Goal: Transaction & Acquisition: Purchase product/service

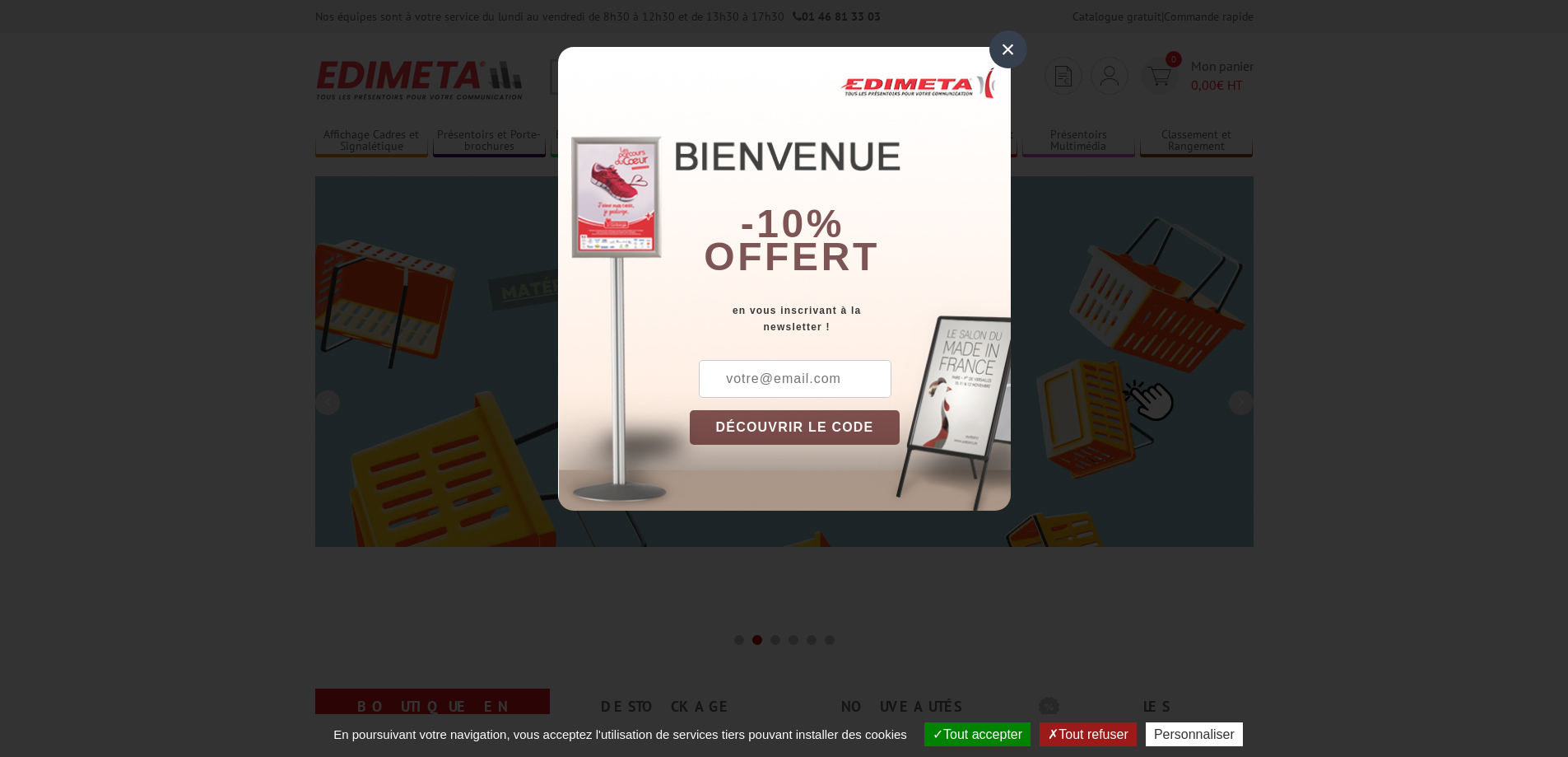
click at [758, 381] on input "text" at bounding box center [795, 379] width 193 height 38
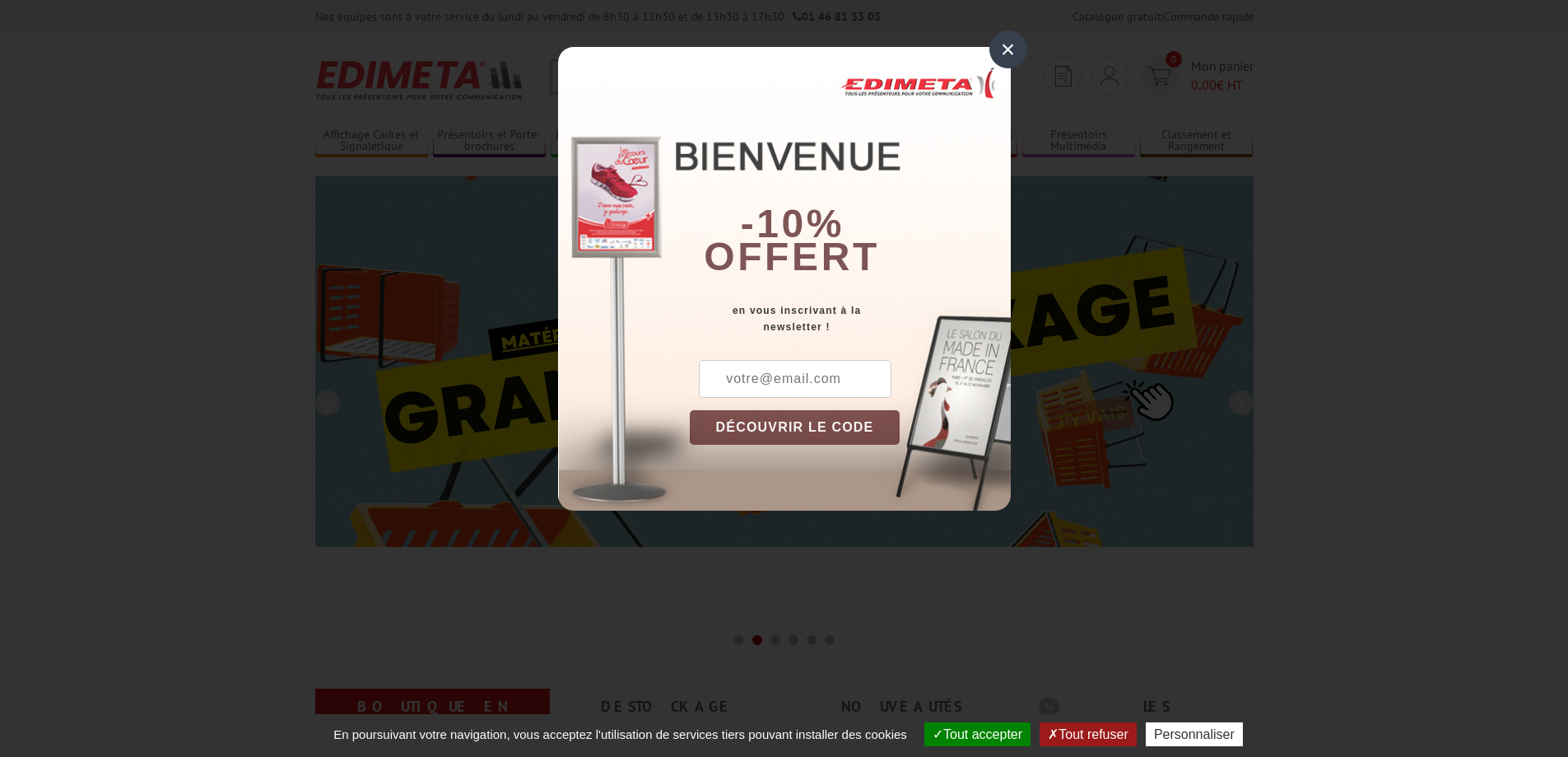
click at [1005, 51] on div "×" at bounding box center [1009, 50] width 38 height 38
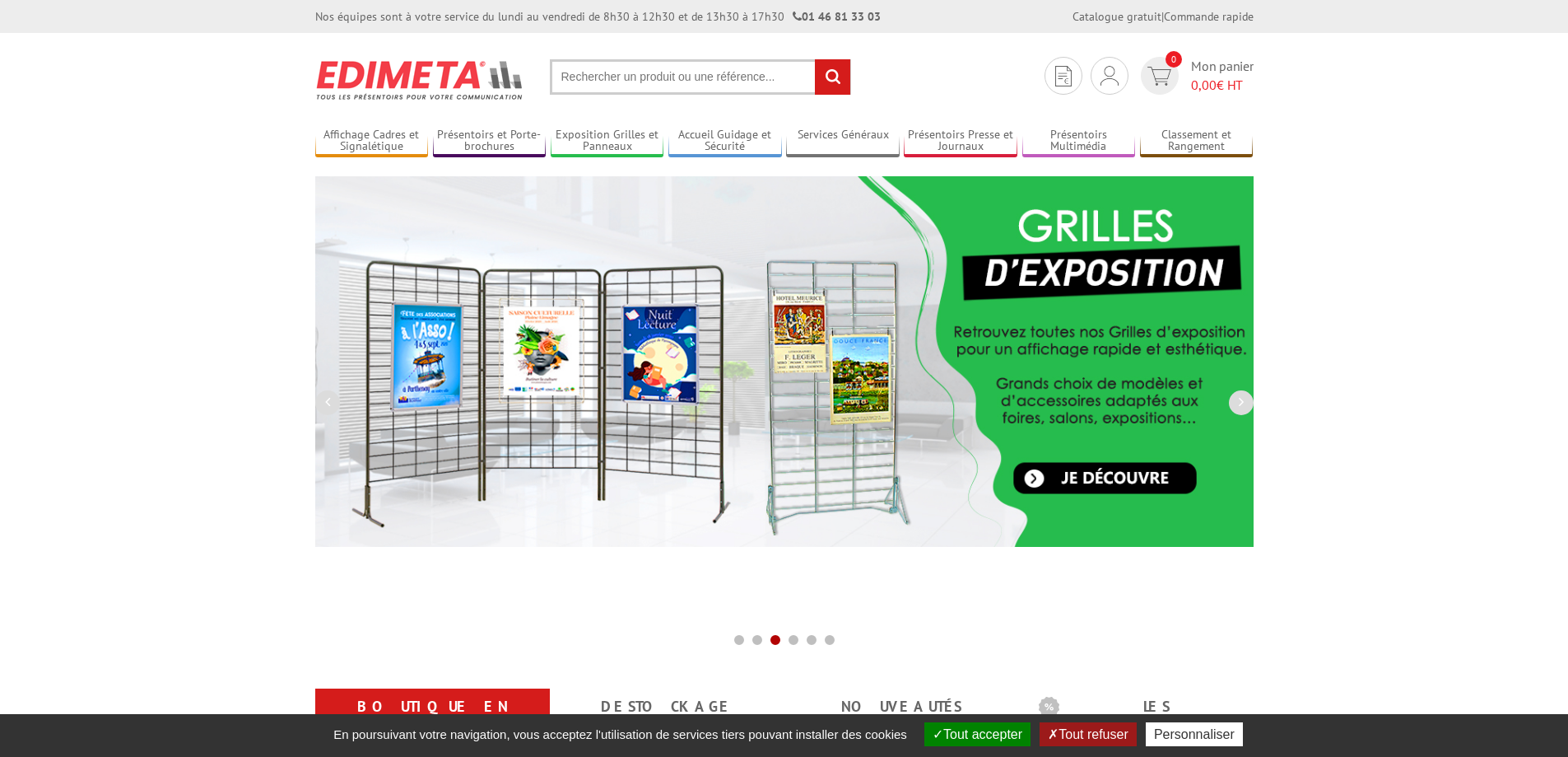
click at [669, 81] on input "text" at bounding box center [700, 76] width 302 height 35
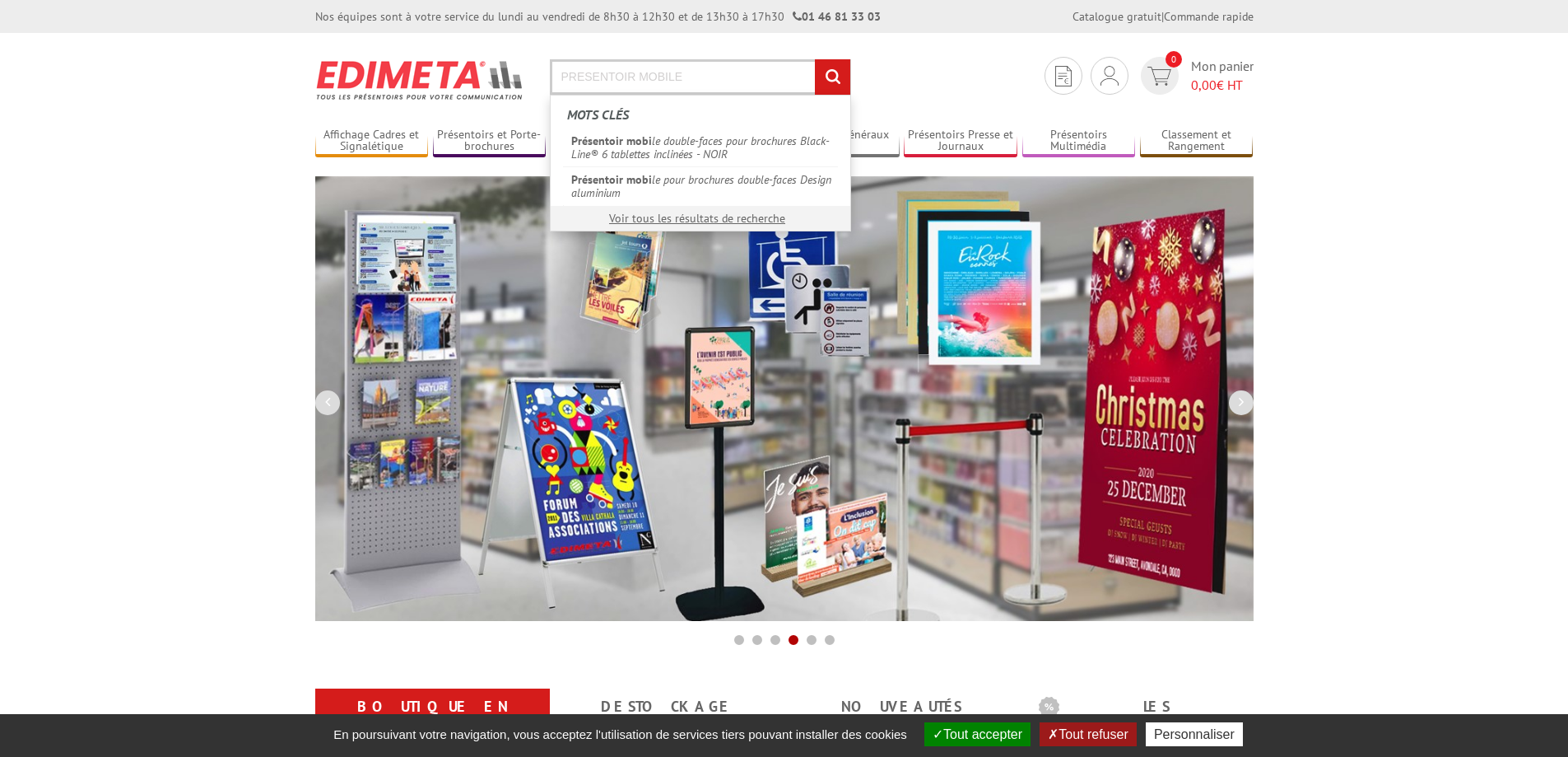
type input "PRESENTOIR MOBILE"
click at [815, 59] on input "rechercher" at bounding box center [832, 76] width 35 height 35
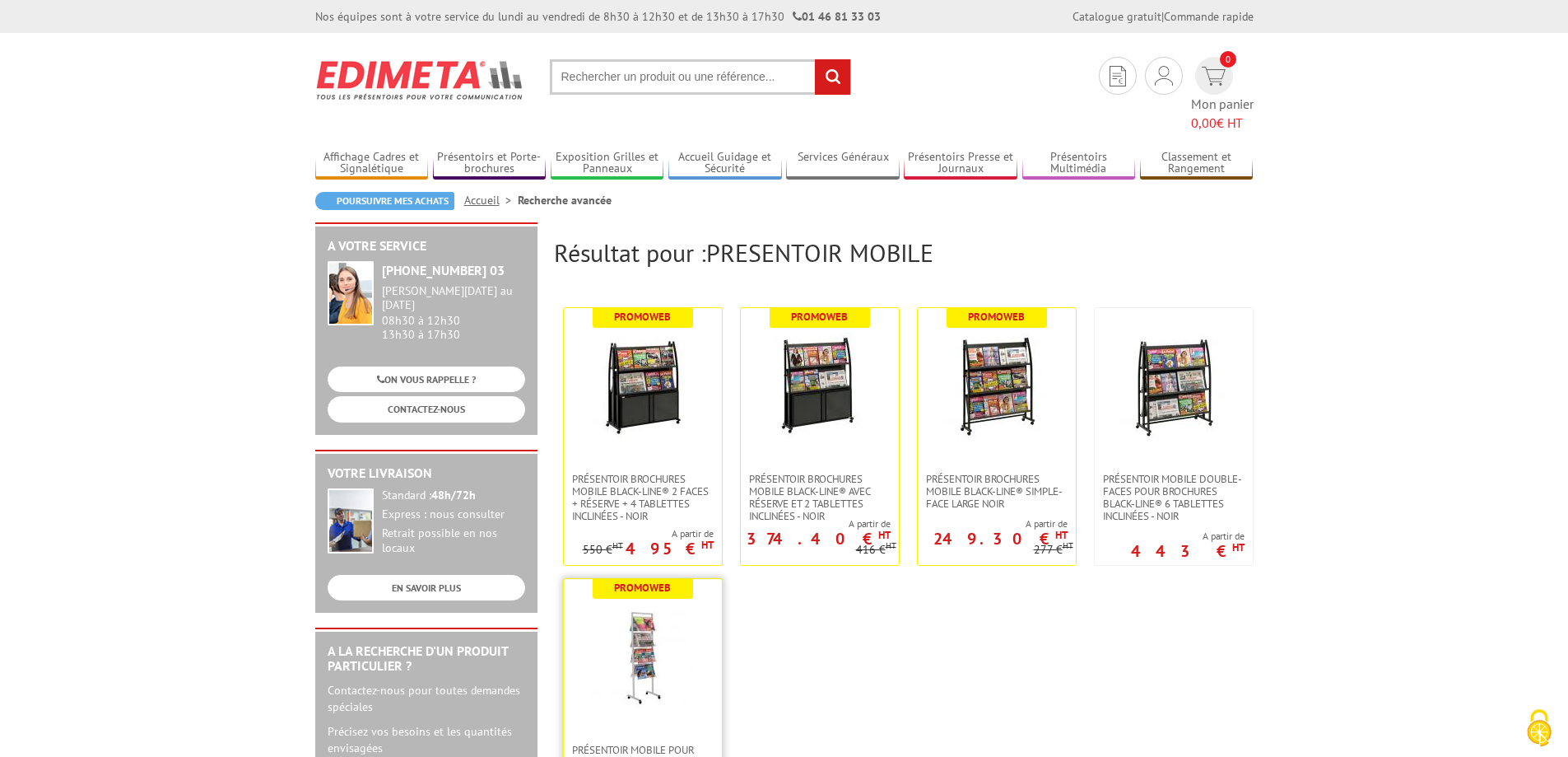
click at [647, 636] on img at bounding box center [643, 657] width 107 height 107
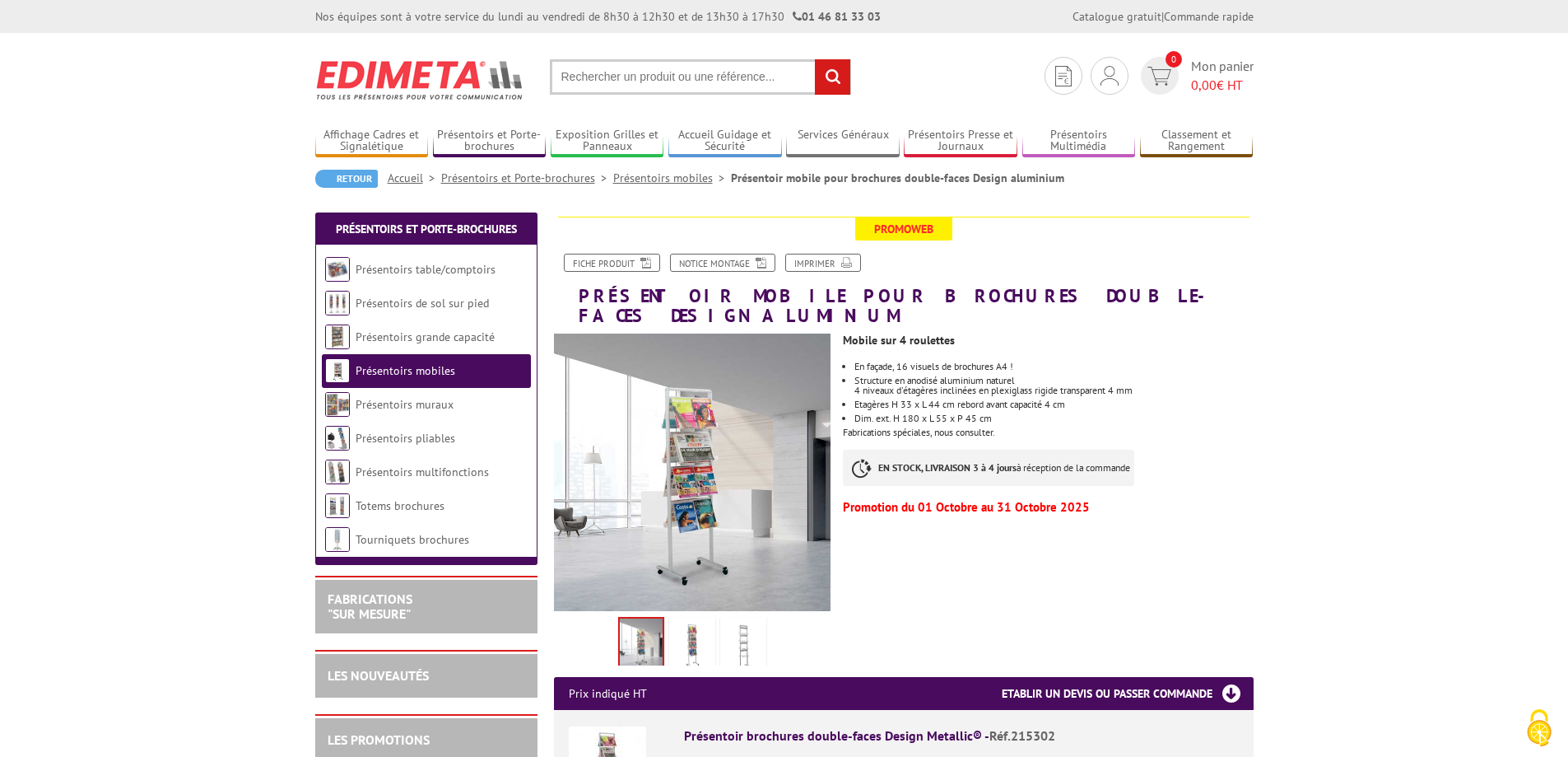
click at [650, 64] on input "text" at bounding box center [700, 76] width 302 height 35
click at [656, 78] on input "text" at bounding box center [700, 76] width 302 height 35
type input "341201"
click at [815, 59] on input "rechercher" at bounding box center [832, 76] width 35 height 35
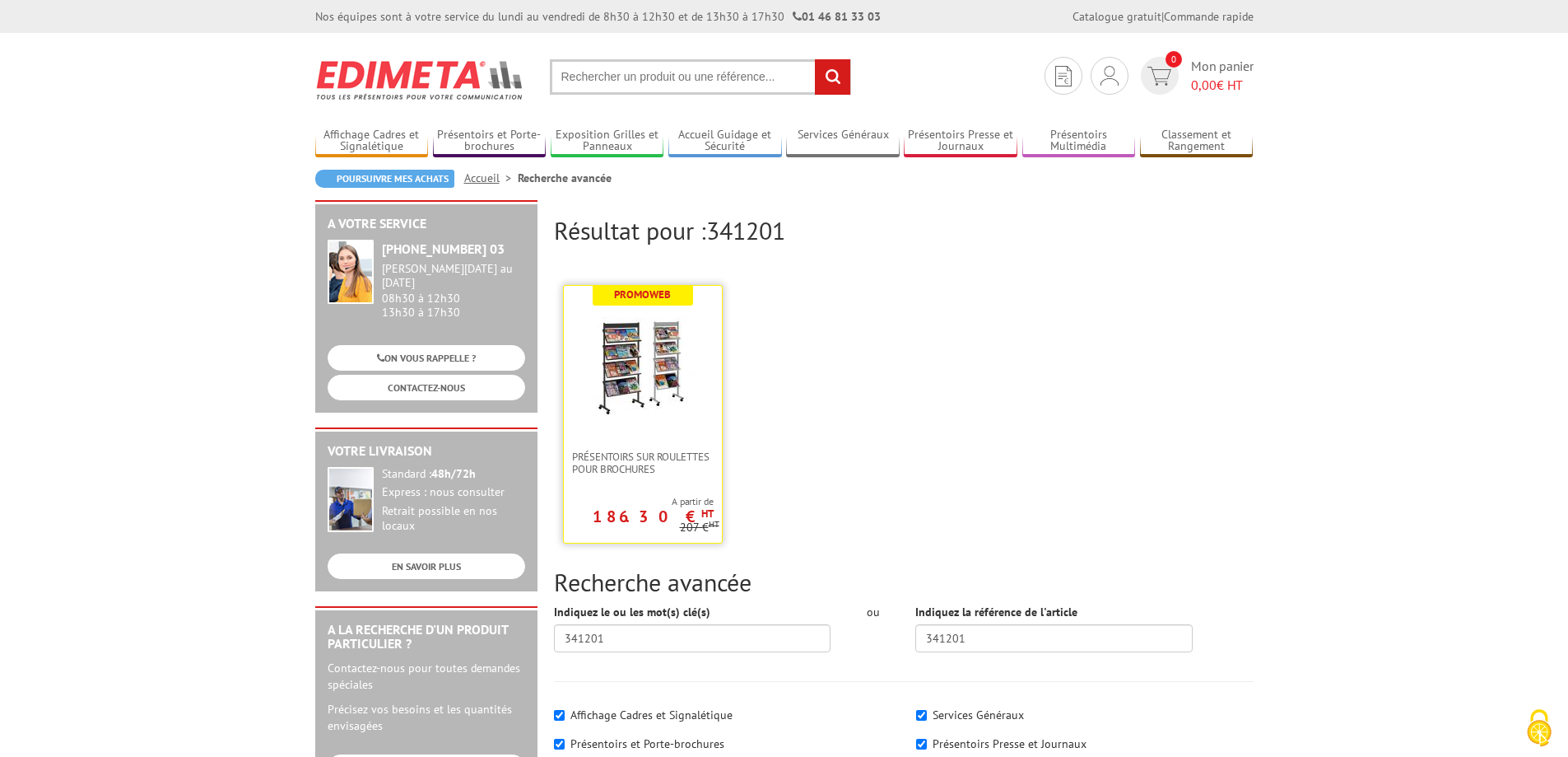
click at [631, 379] on img at bounding box center [643, 364] width 107 height 107
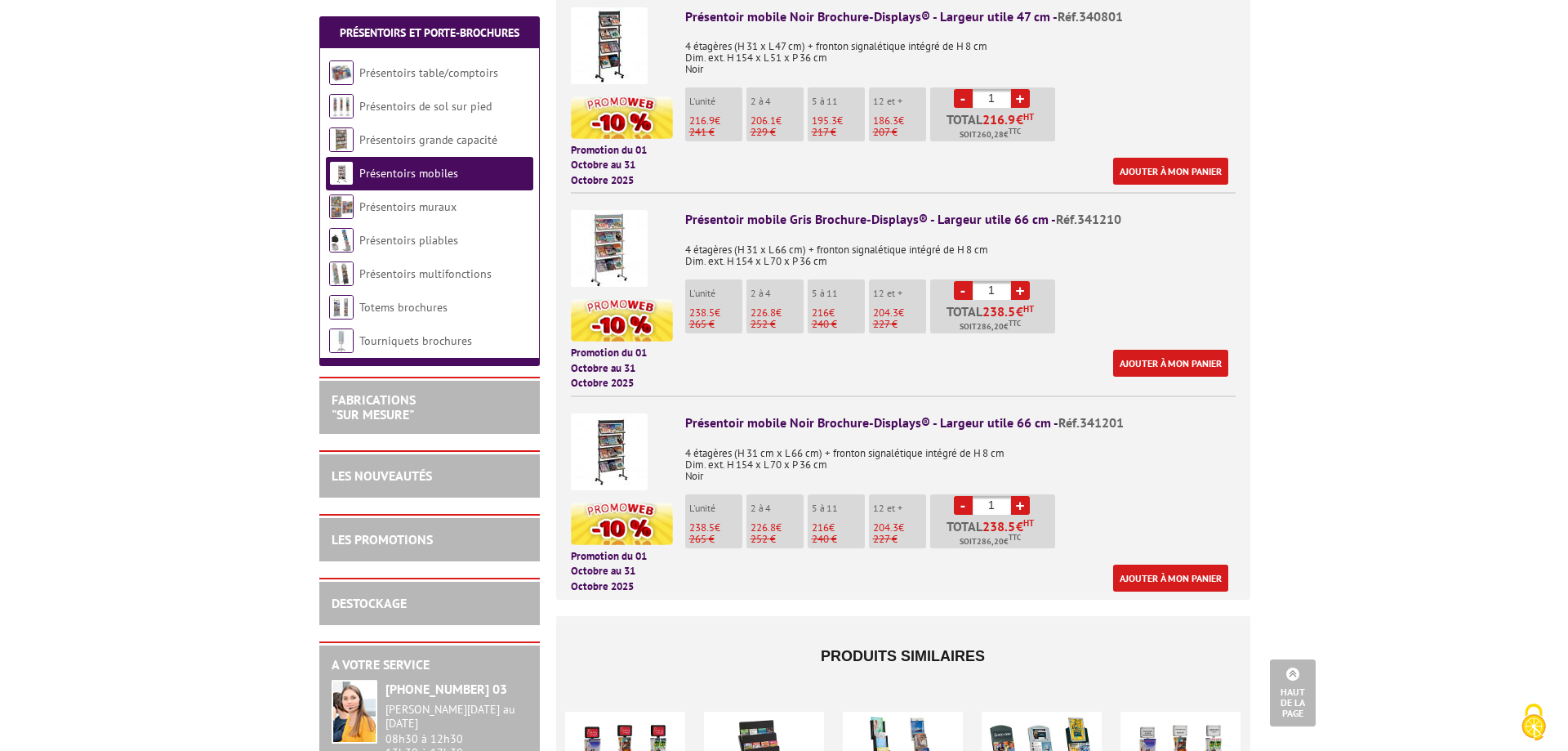
scroll to position [899, 0]
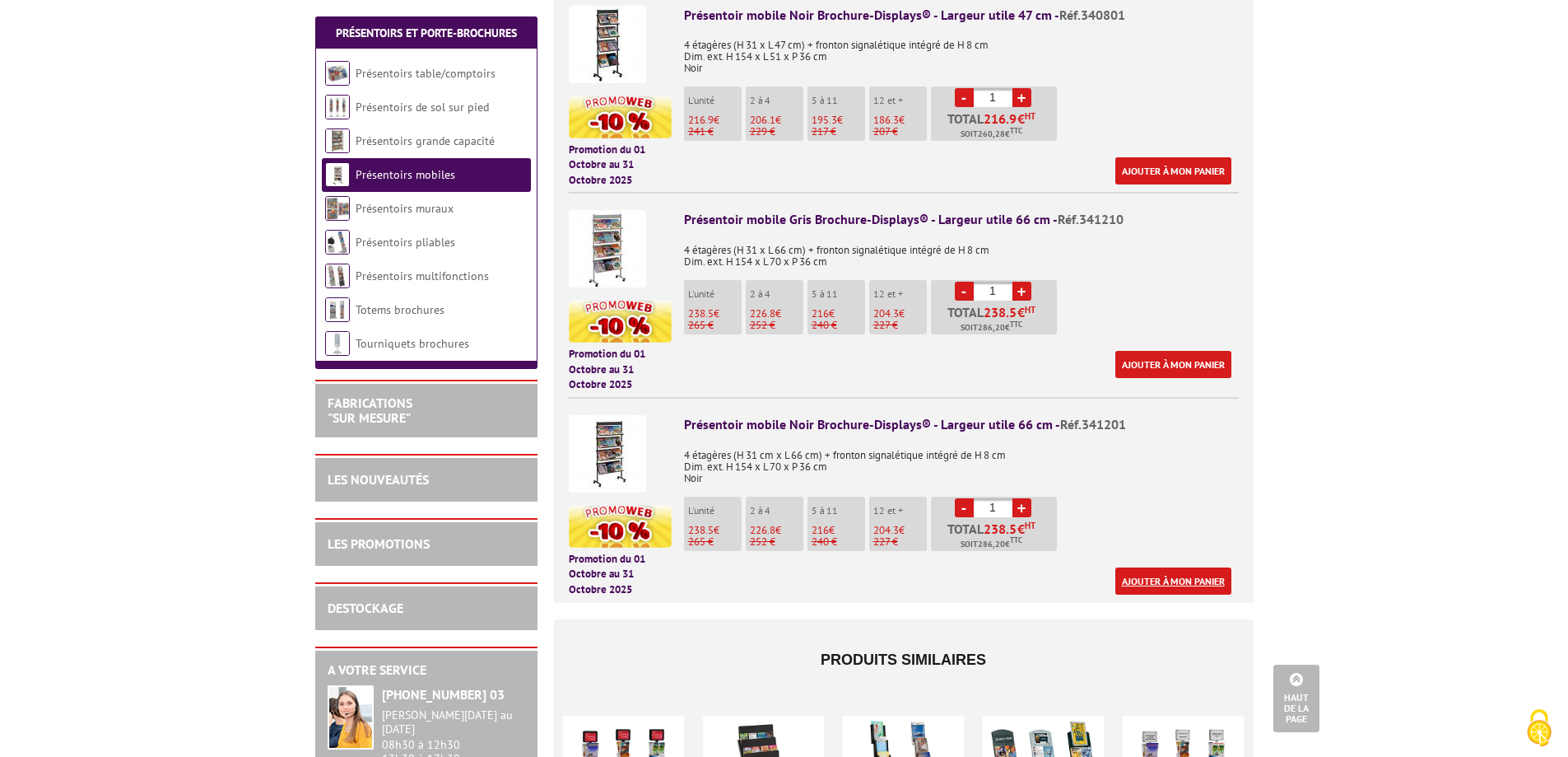
click at [1189, 578] on link "Ajouter à mon panier" at bounding box center [1174, 580] width 116 height 27
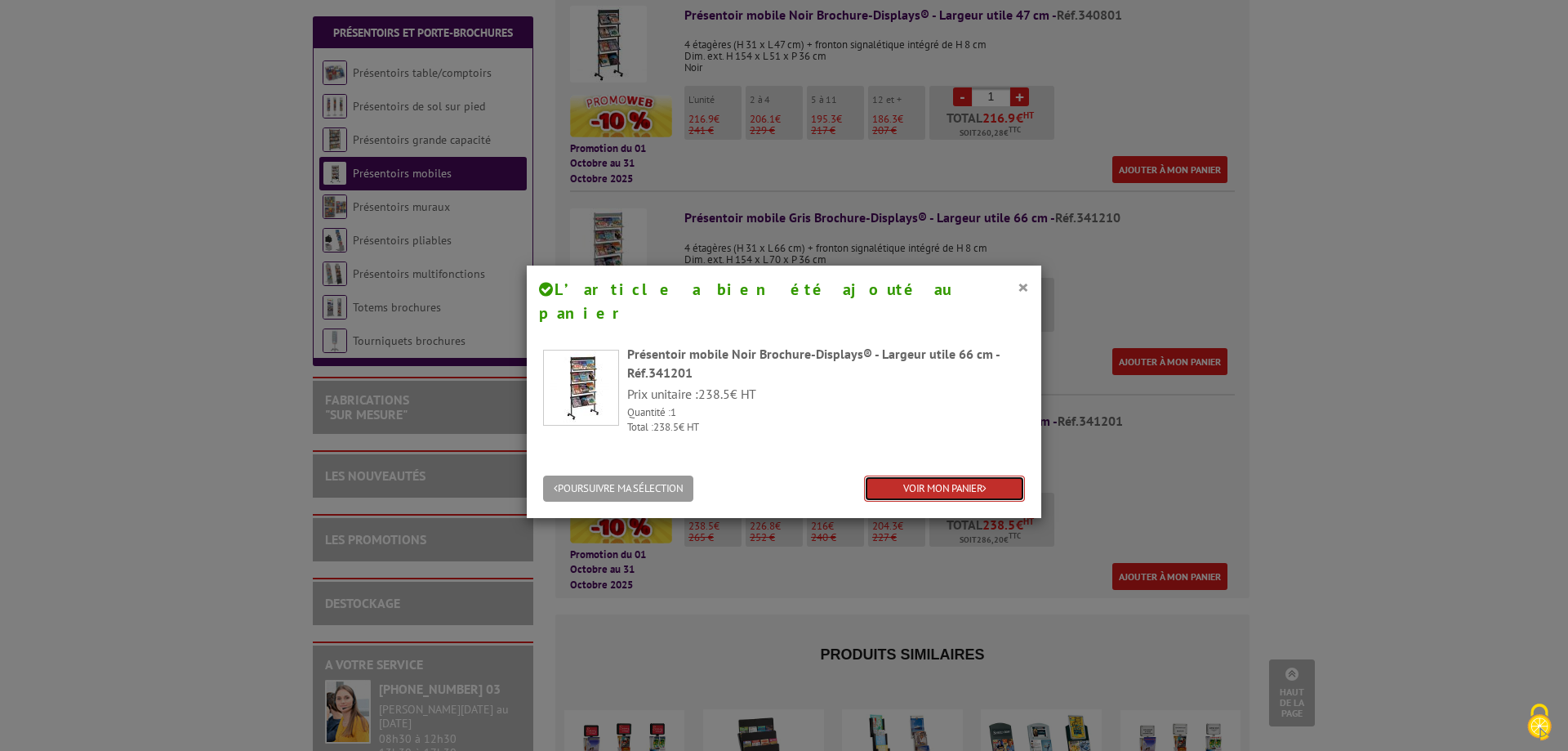
click at [916, 475] on link "VOIR MON PANIER" at bounding box center [945, 489] width 161 height 27
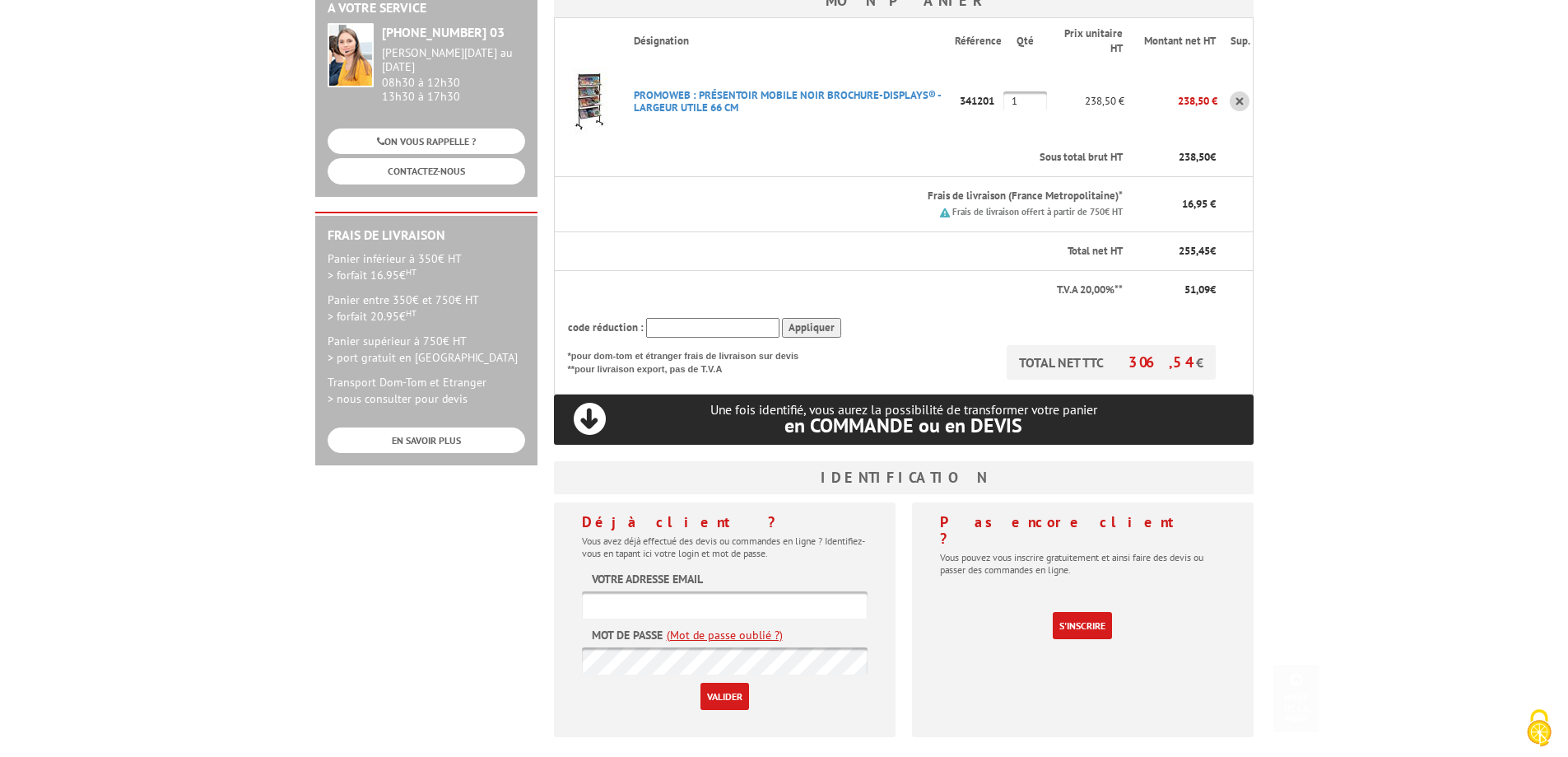
scroll to position [494, 0]
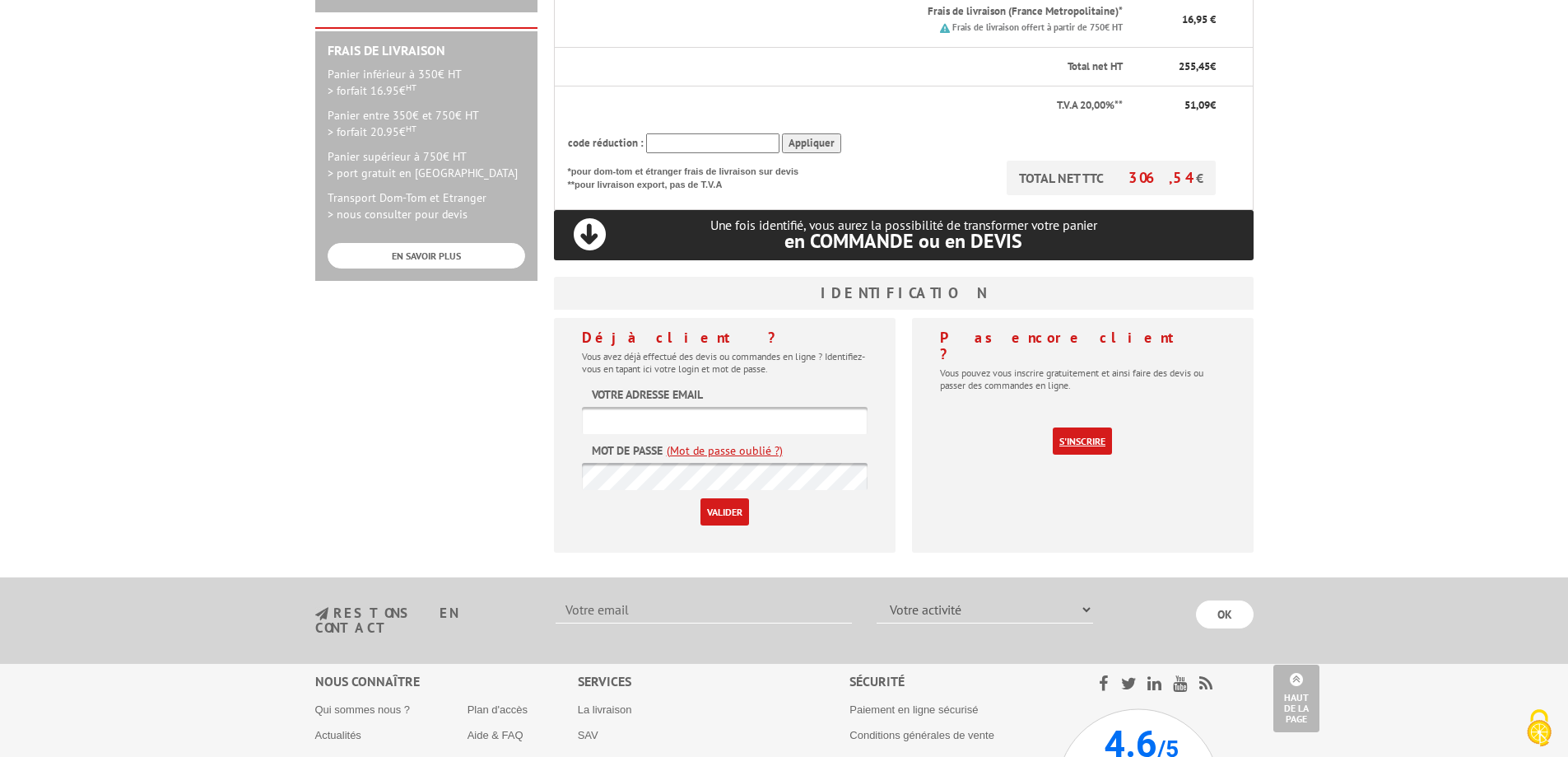
click at [1092, 428] on link "S'inscrire" at bounding box center [1082, 441] width 59 height 27
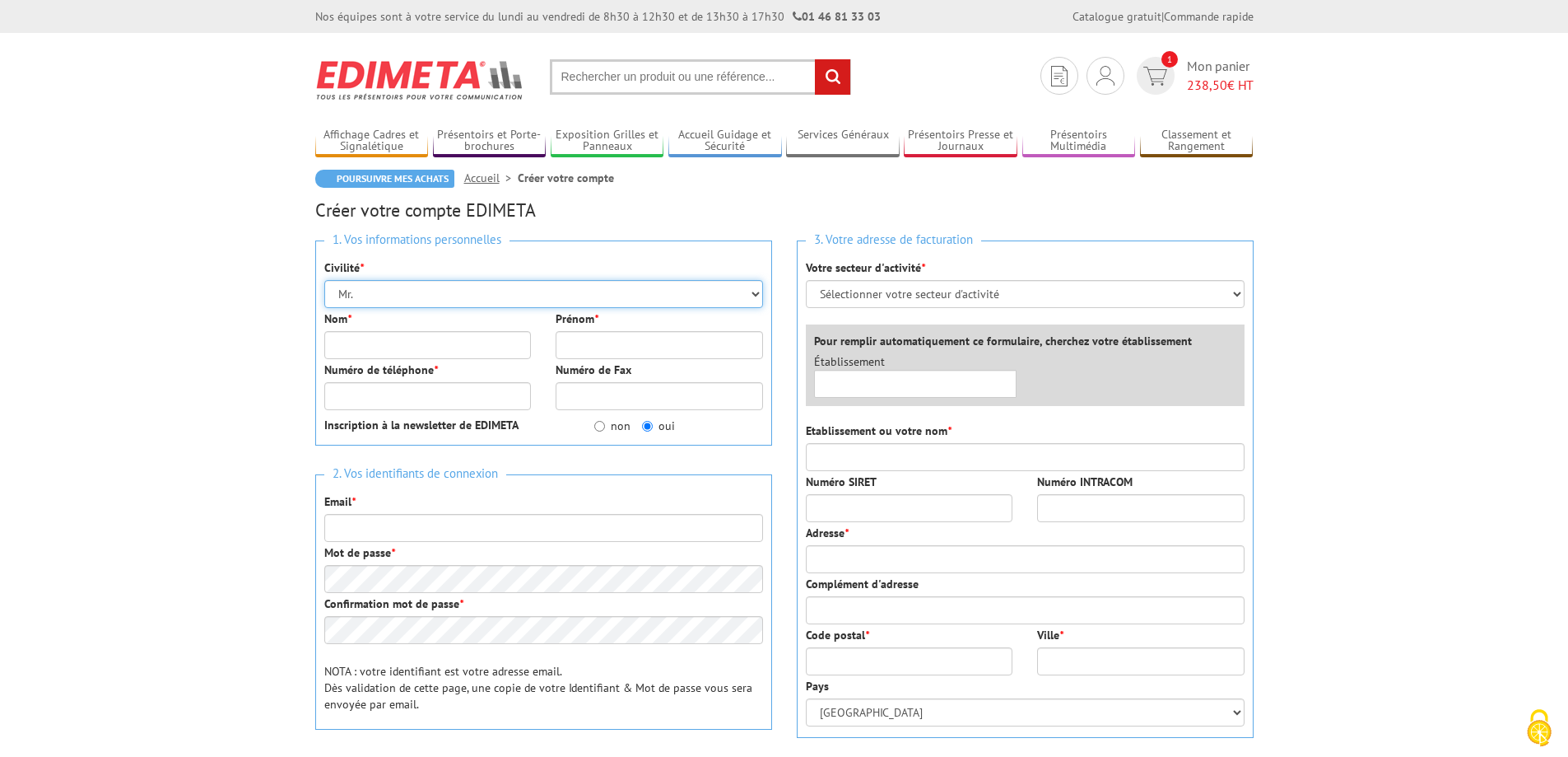
click at [368, 290] on select "Mr. Mme. Mlle." at bounding box center [544, 293] width 439 height 28
select select "Mme."
click at [324, 280] on select "Mr. Mme. Mlle." at bounding box center [544, 293] width 439 height 28
click at [372, 343] on input "Nom *" at bounding box center [428, 345] width 207 height 28
type input "morvant hocquet"
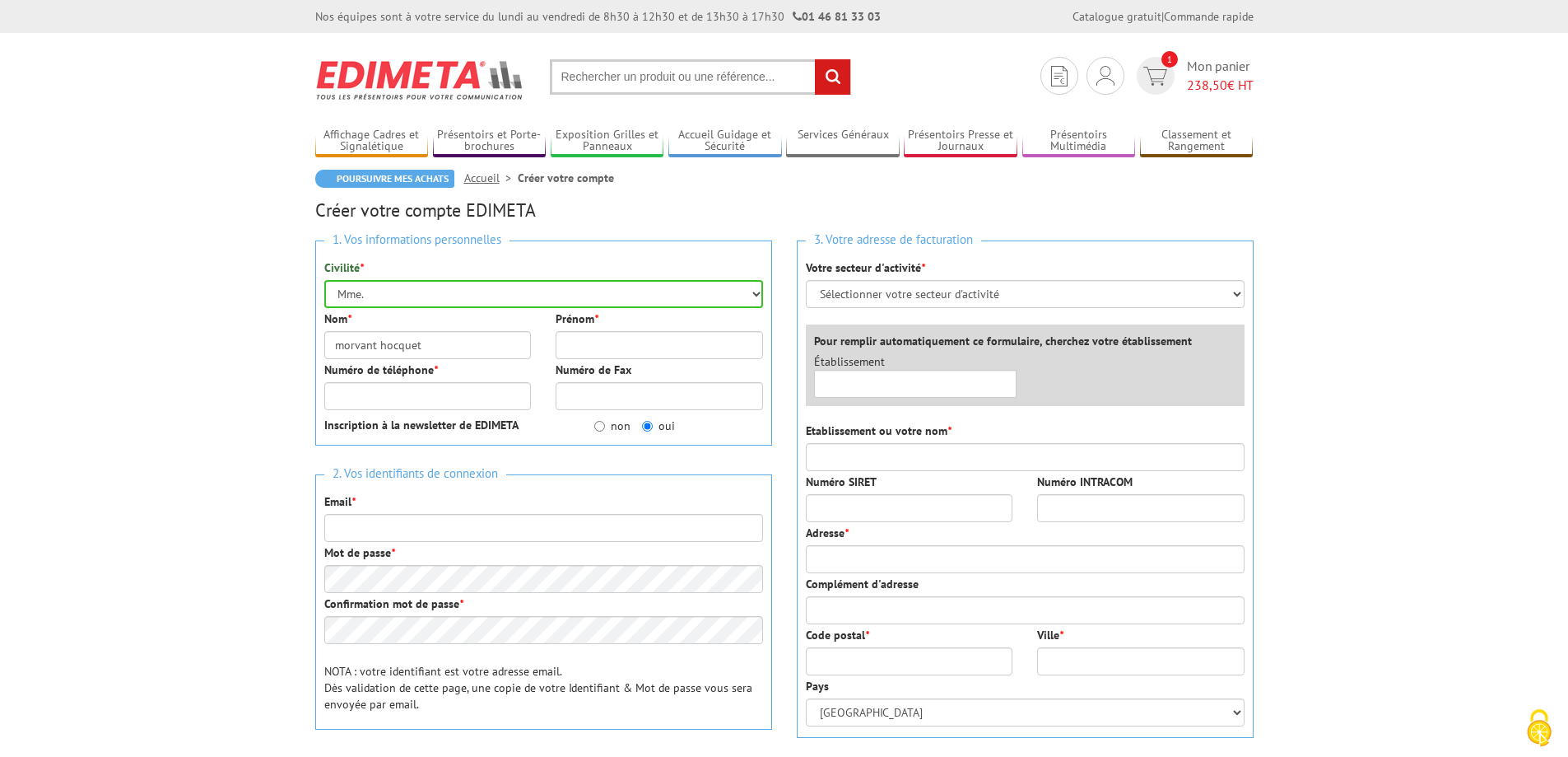
type input "amandine"
type input "0160745839"
type input "amandine.hocquet@ac-creteil.fr"
type input "LYCEE INTERNATIONAL FRANCOIS 1ER"
type input "11 RUE VICTOR HUGO"
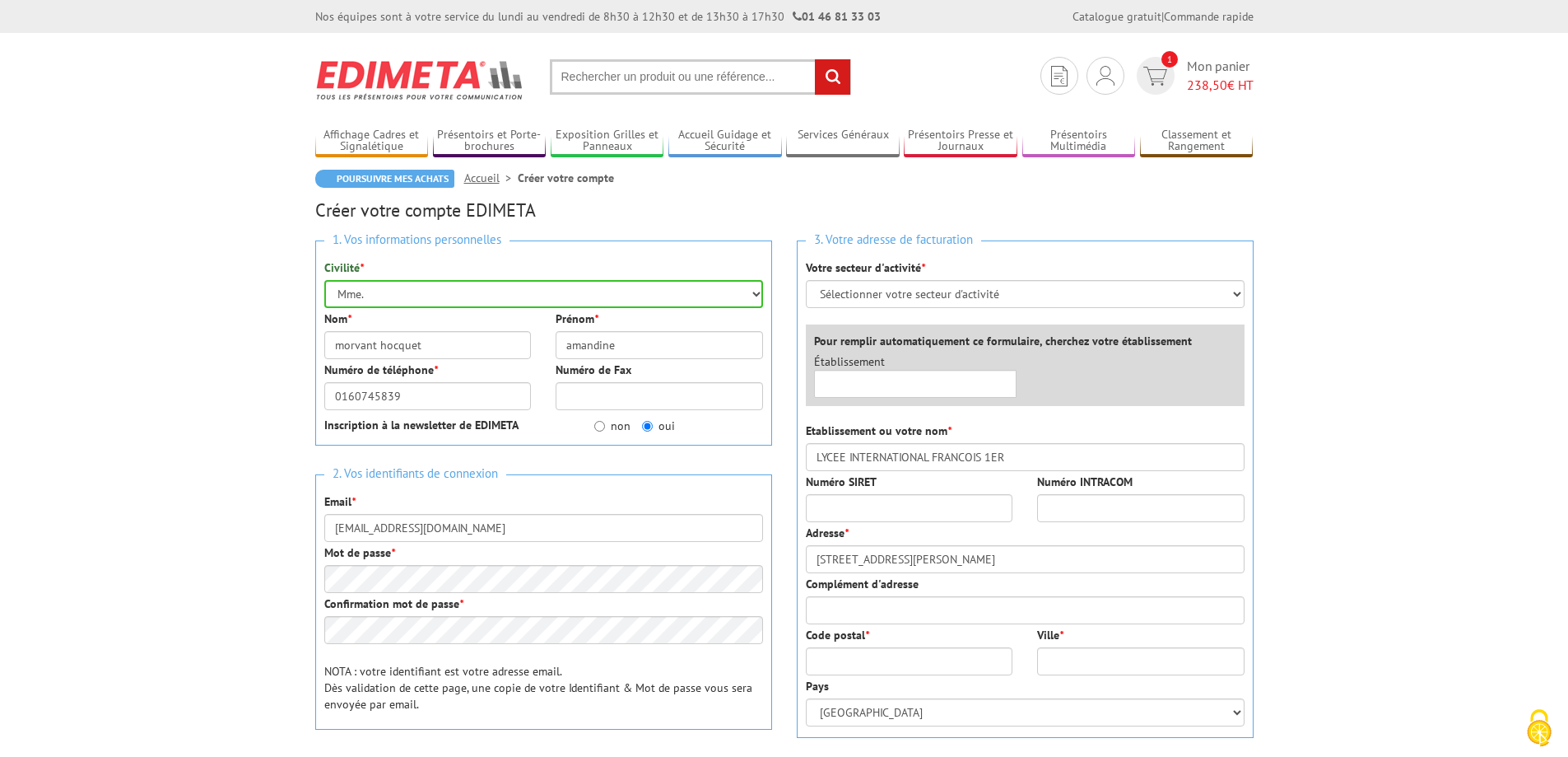
type input "77300"
type input "FONTAINEBLEAU"
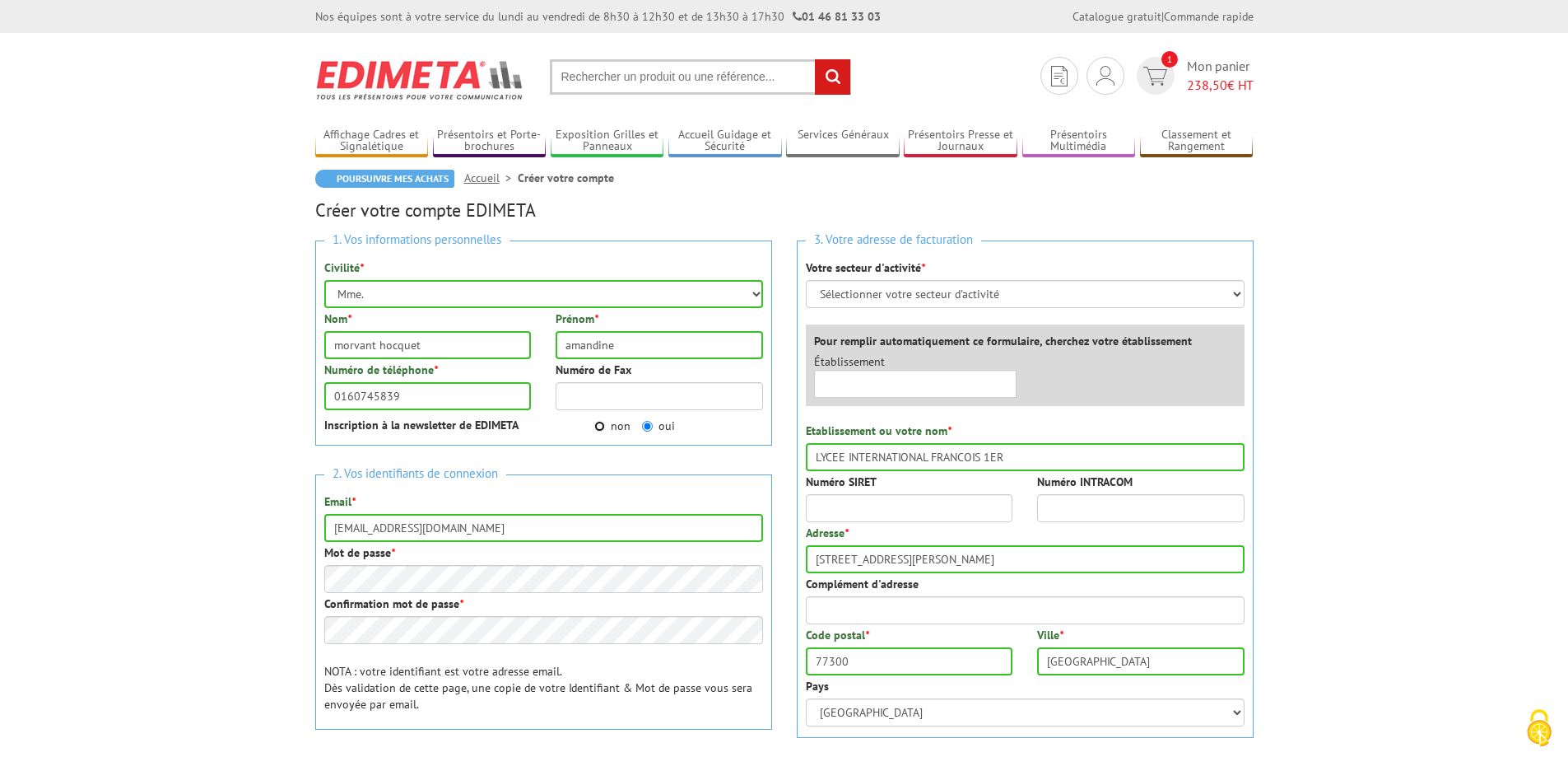
click at [596, 426] on input "non" at bounding box center [599, 426] width 10 height 11
radio input "true"
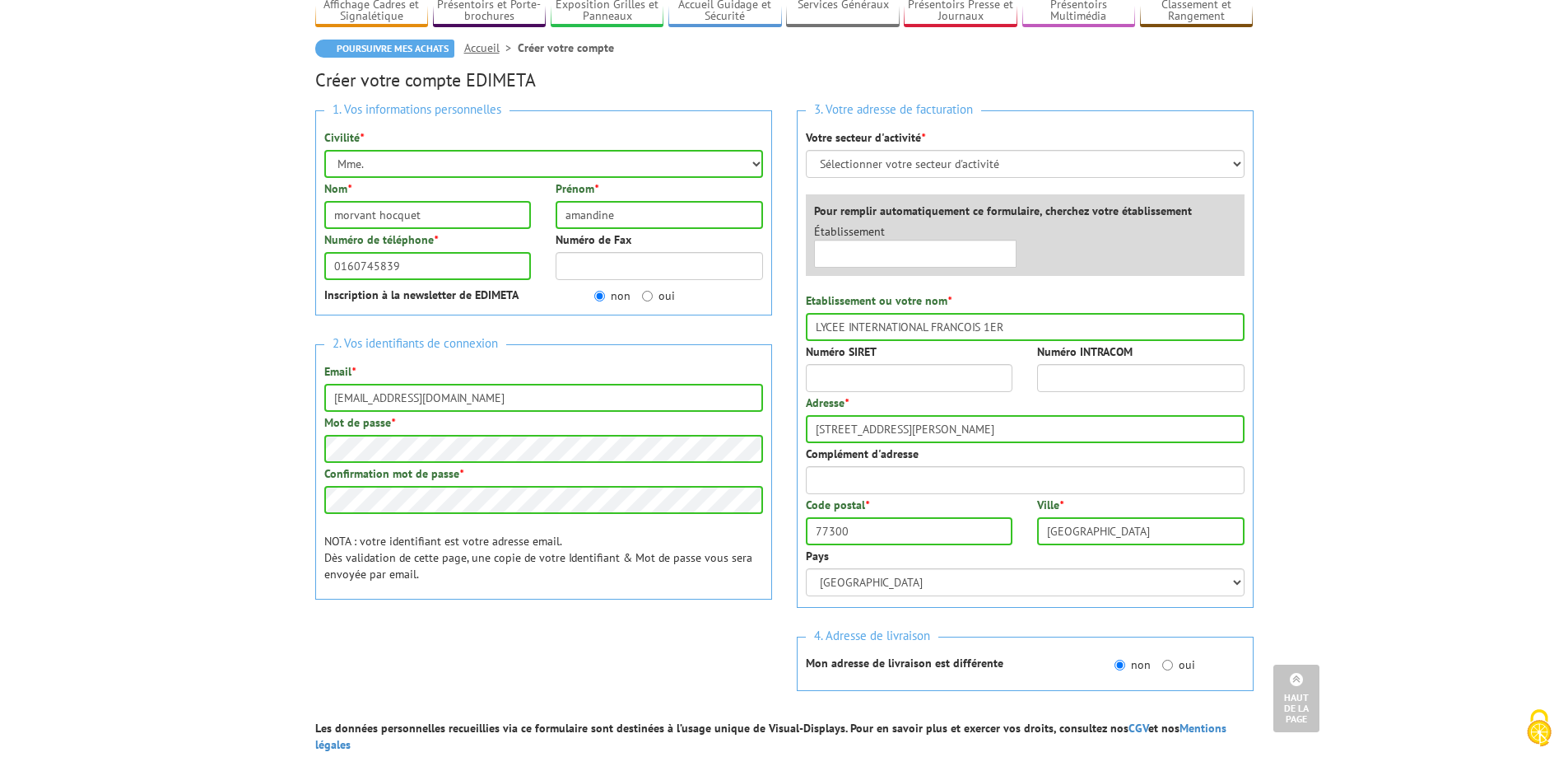
scroll to position [81, 0]
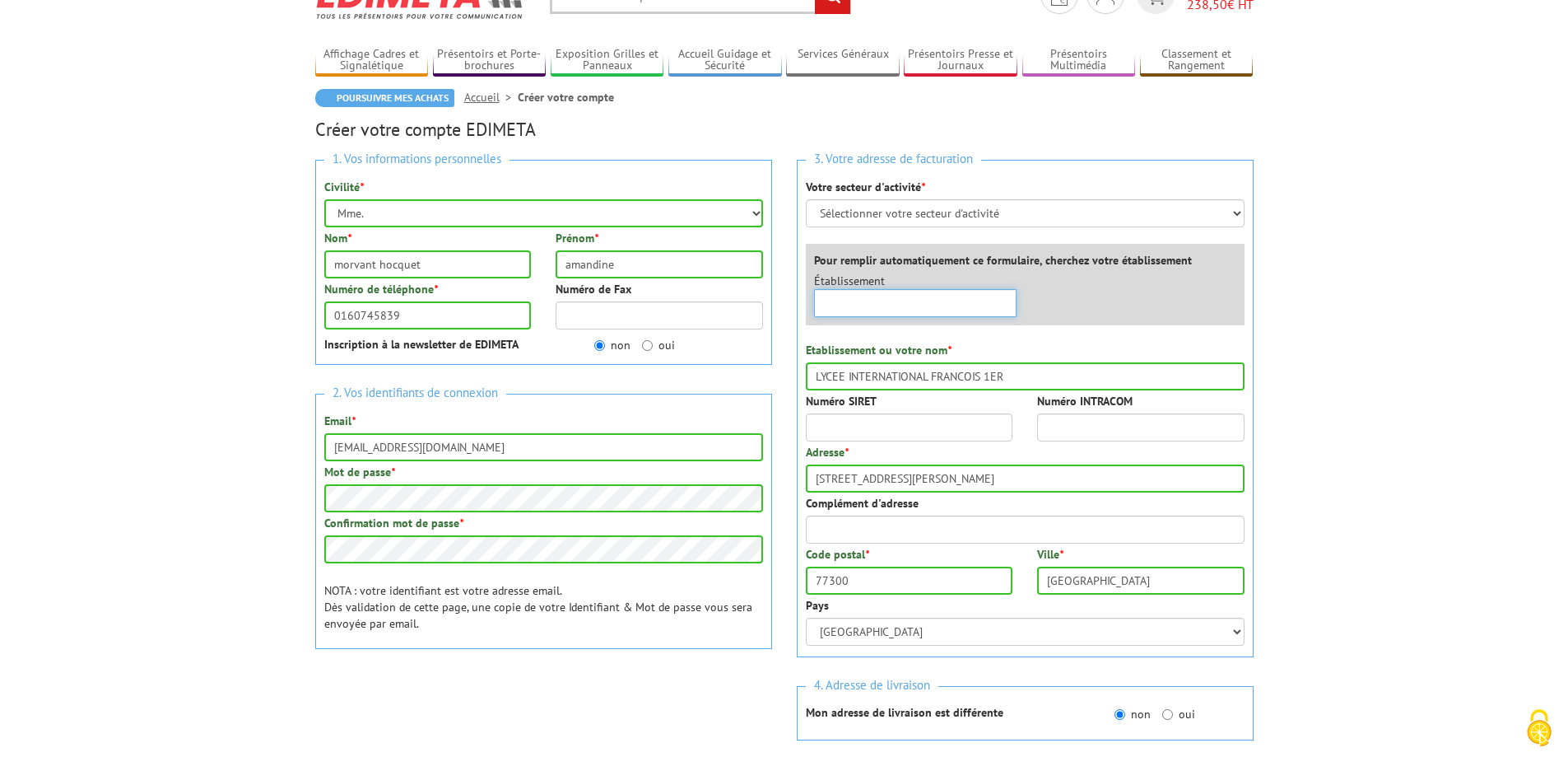
click at [918, 303] on input "text" at bounding box center [915, 303] width 203 height 28
click at [866, 423] on input "Numéro SIRET" at bounding box center [909, 427] width 207 height 28
type input "19770927200011"
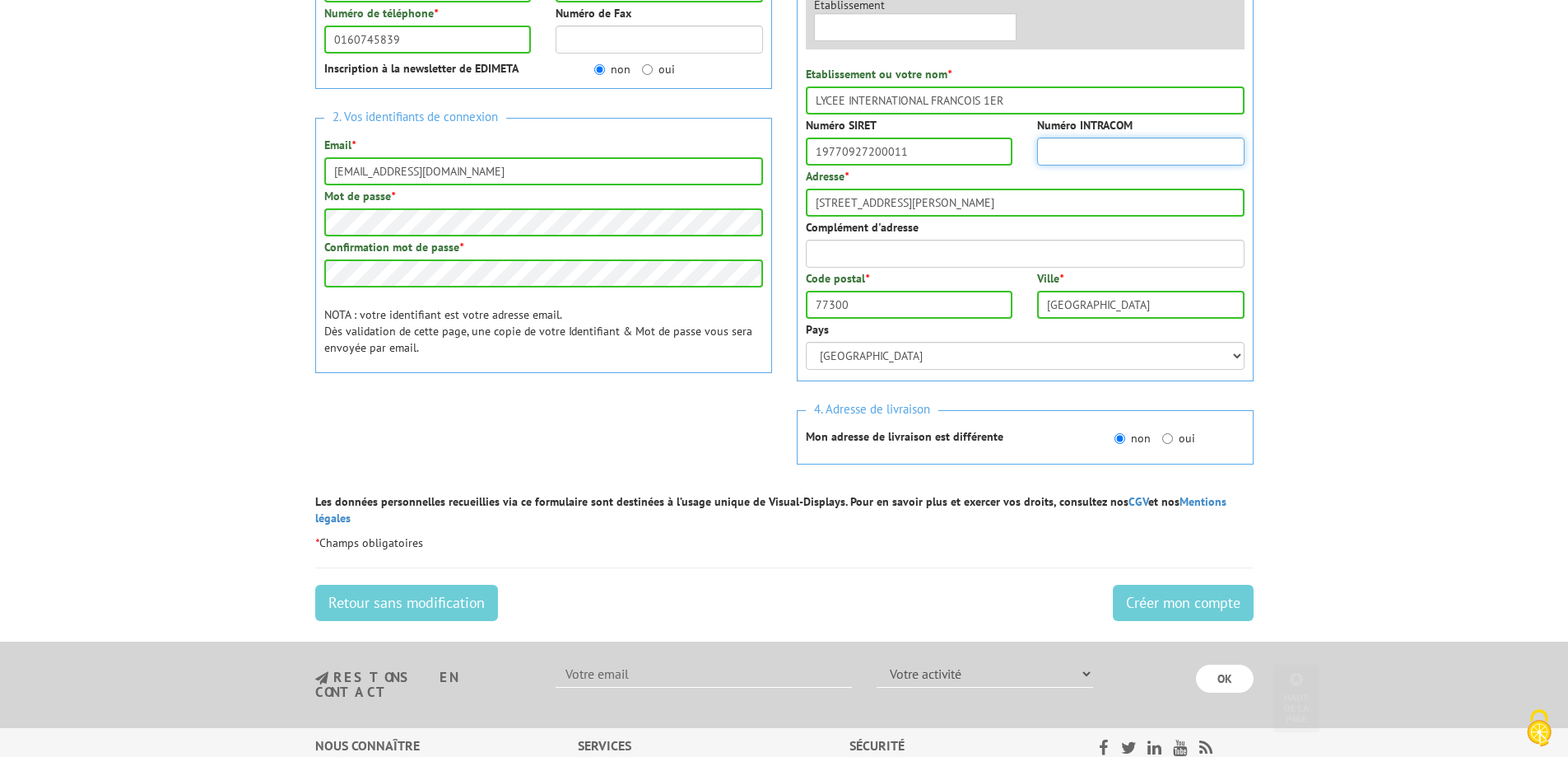
scroll to position [410, 0]
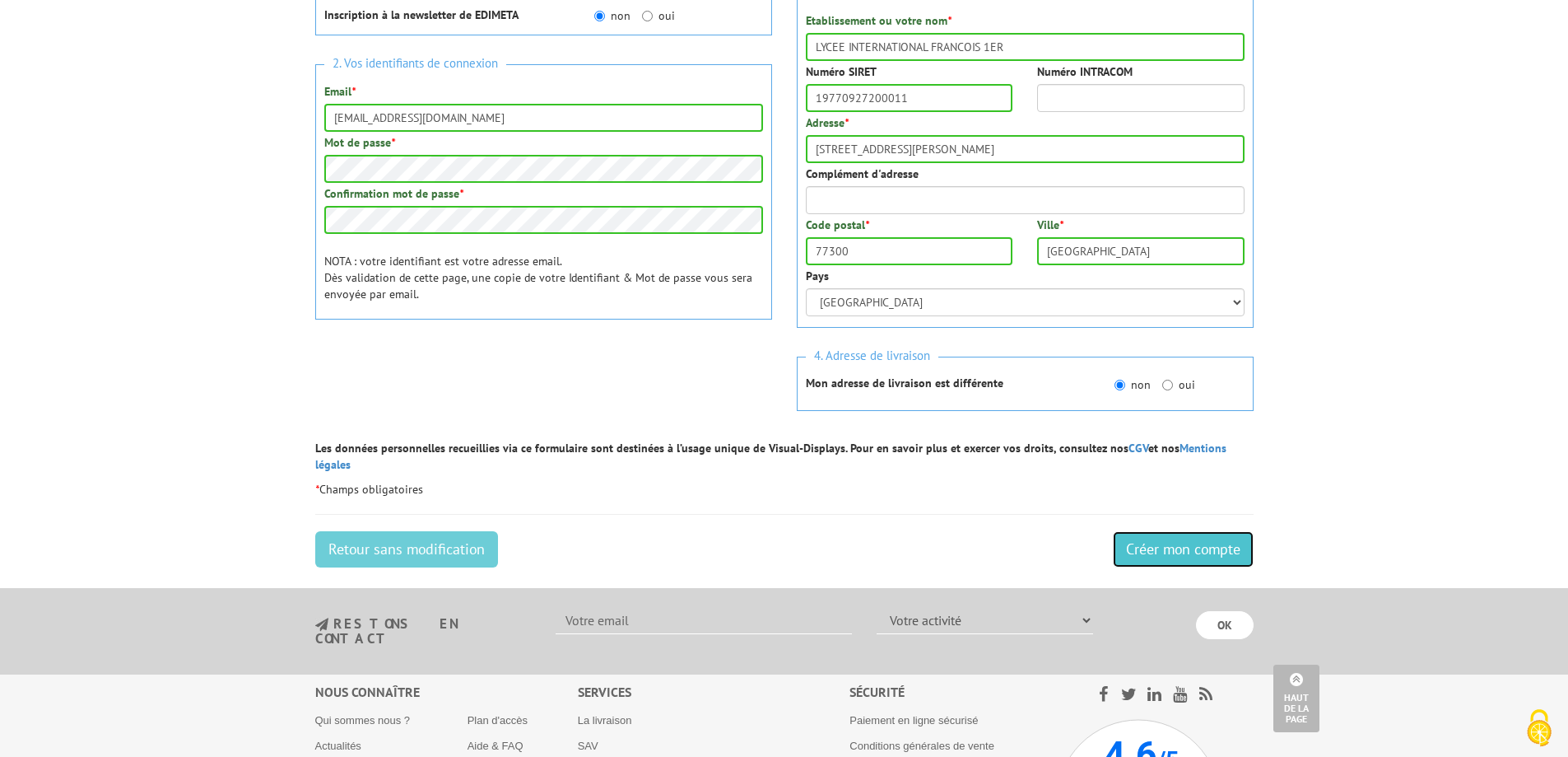
click at [1164, 532] on input "Créer mon compte" at bounding box center [1183, 549] width 141 height 36
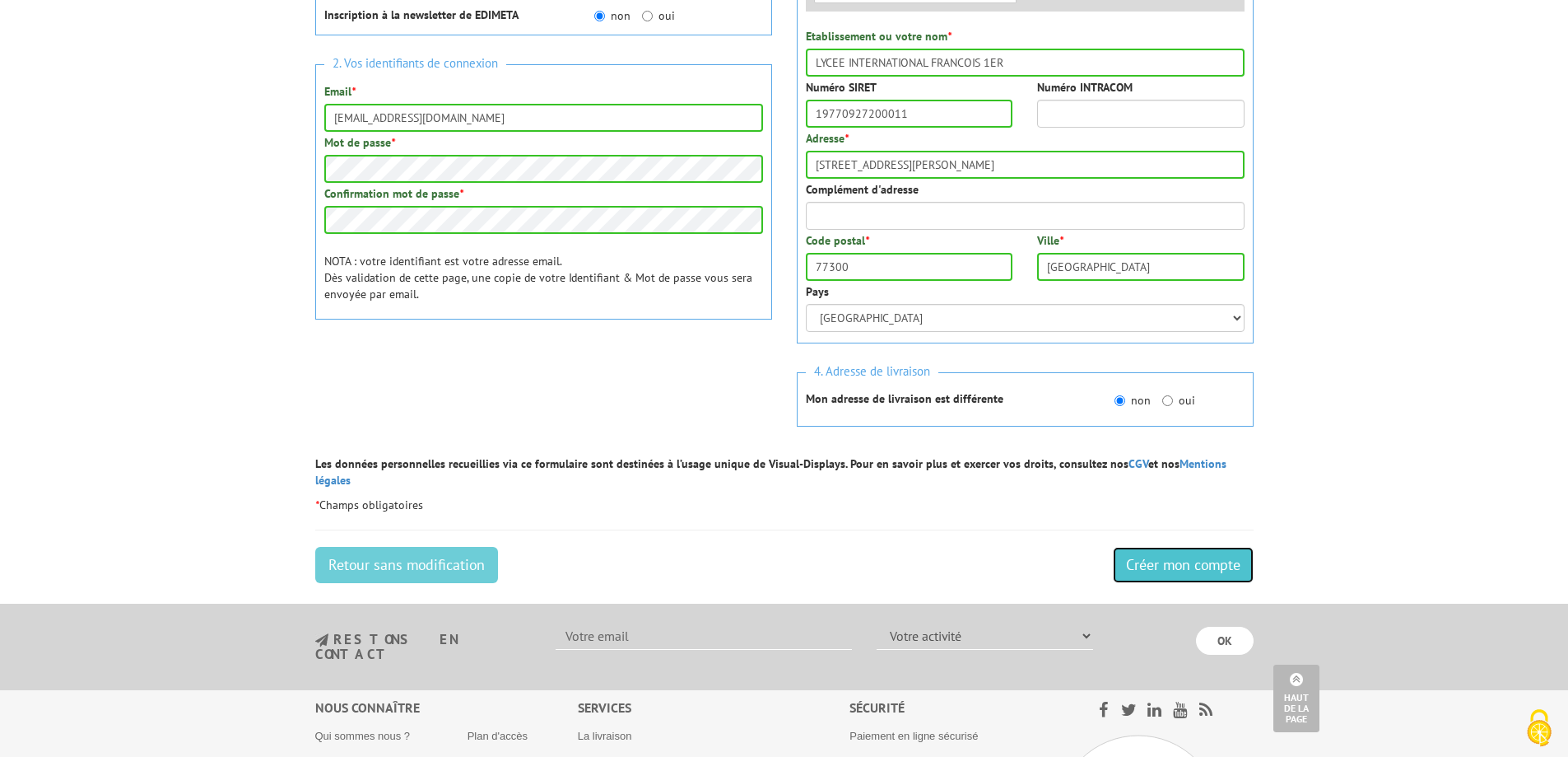
scroll to position [212, 0]
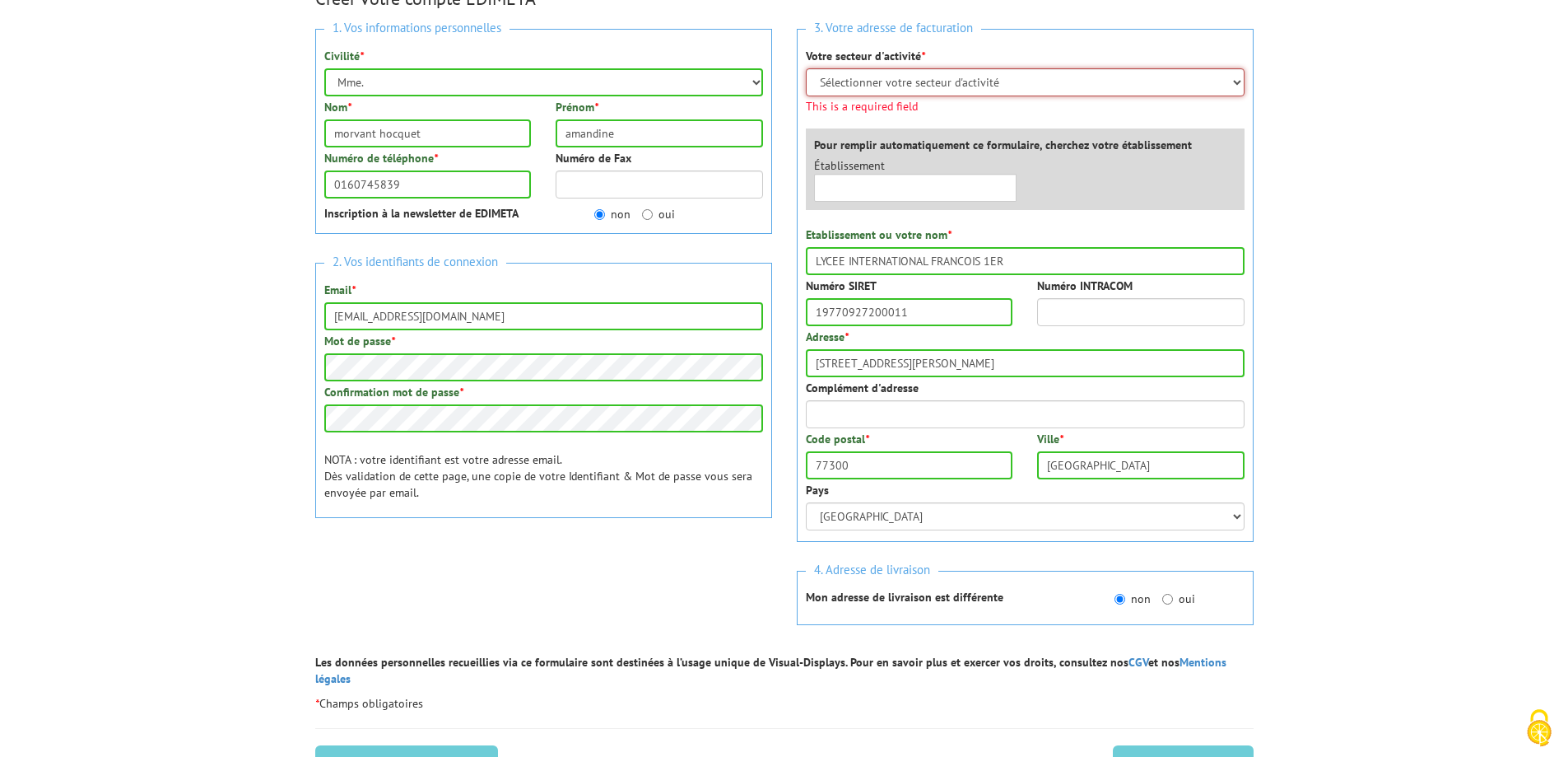
click at [888, 81] on select "Sélectionner votre secteur d'activité Administrations et collectivités Magasins…" at bounding box center [1025, 82] width 439 height 28
select select "876"
click at [805, 69] on select "Sélectionner votre secteur d'activité Administrations et collectivités Magasins…" at bounding box center [1025, 82] width 439 height 28
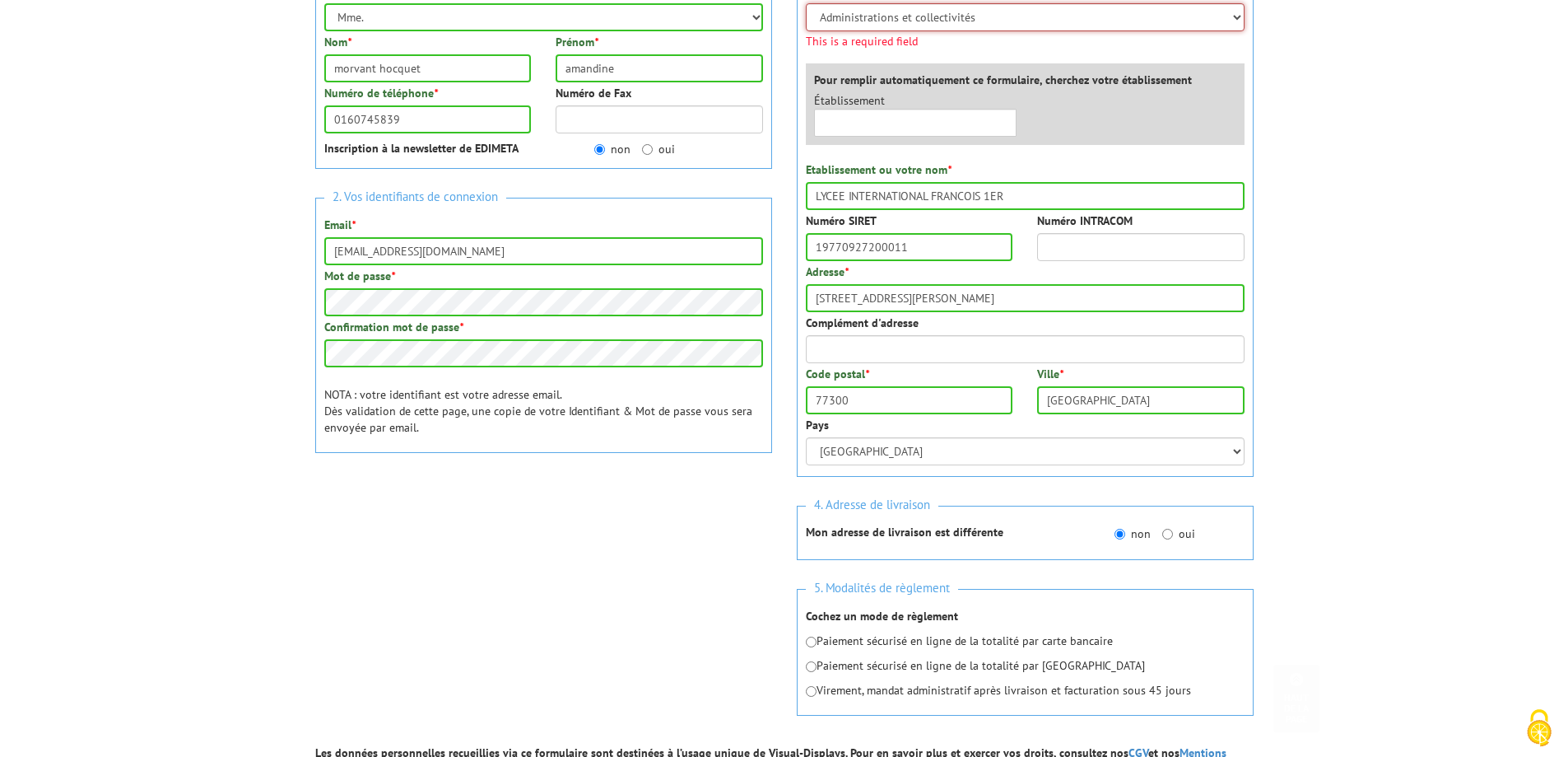
scroll to position [376, 0]
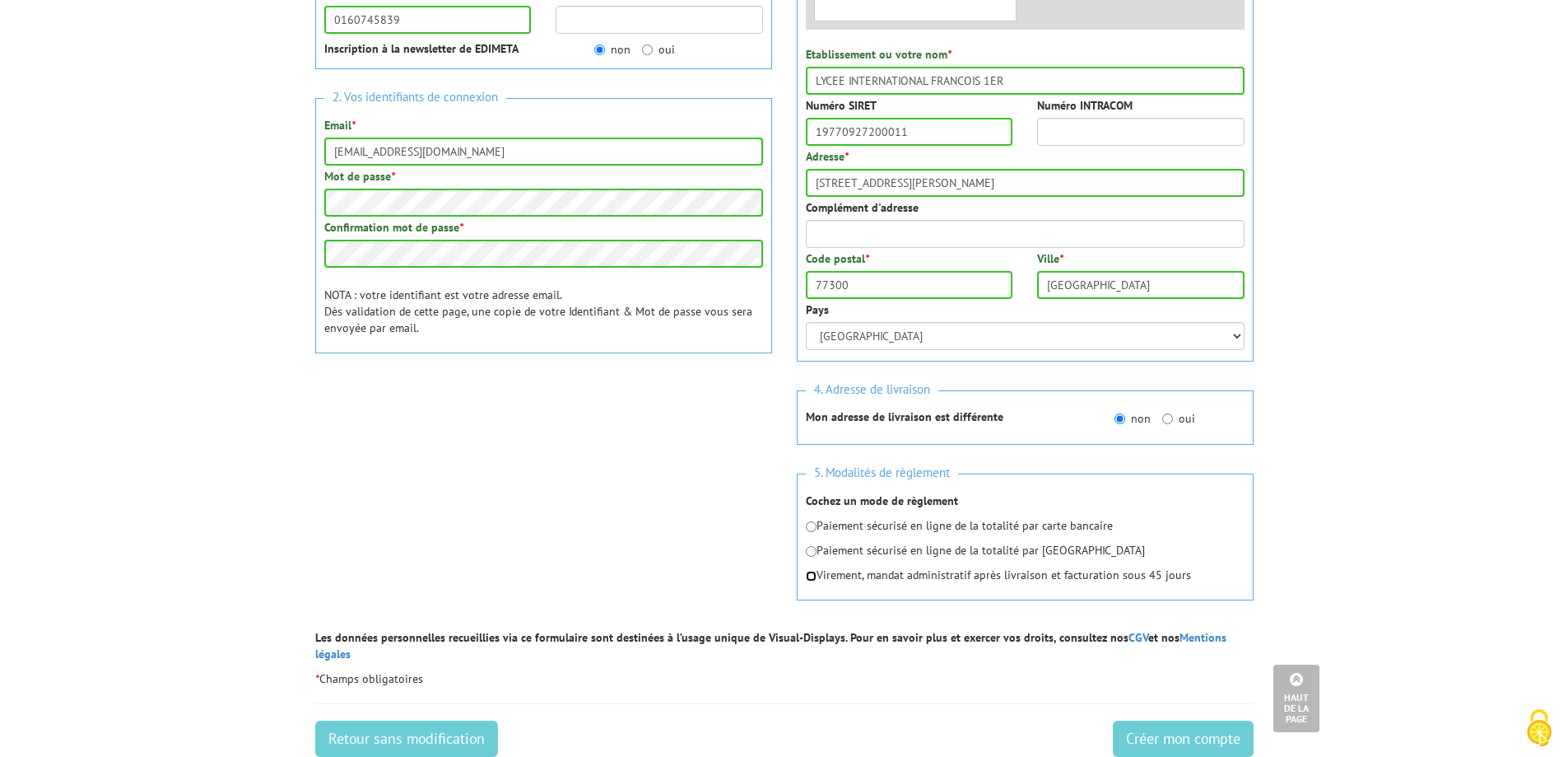
click at [811, 594] on div "5. Modalités de règlement Cochez un mode de règlement Paiement sécurisé en lign…" at bounding box center [1025, 536] width 457 height 127
click at [810, 574] on input "radio" at bounding box center [810, 576] width 10 height 11
radio input "true"
click at [1187, 725] on input "Créer mon compte" at bounding box center [1183, 739] width 141 height 36
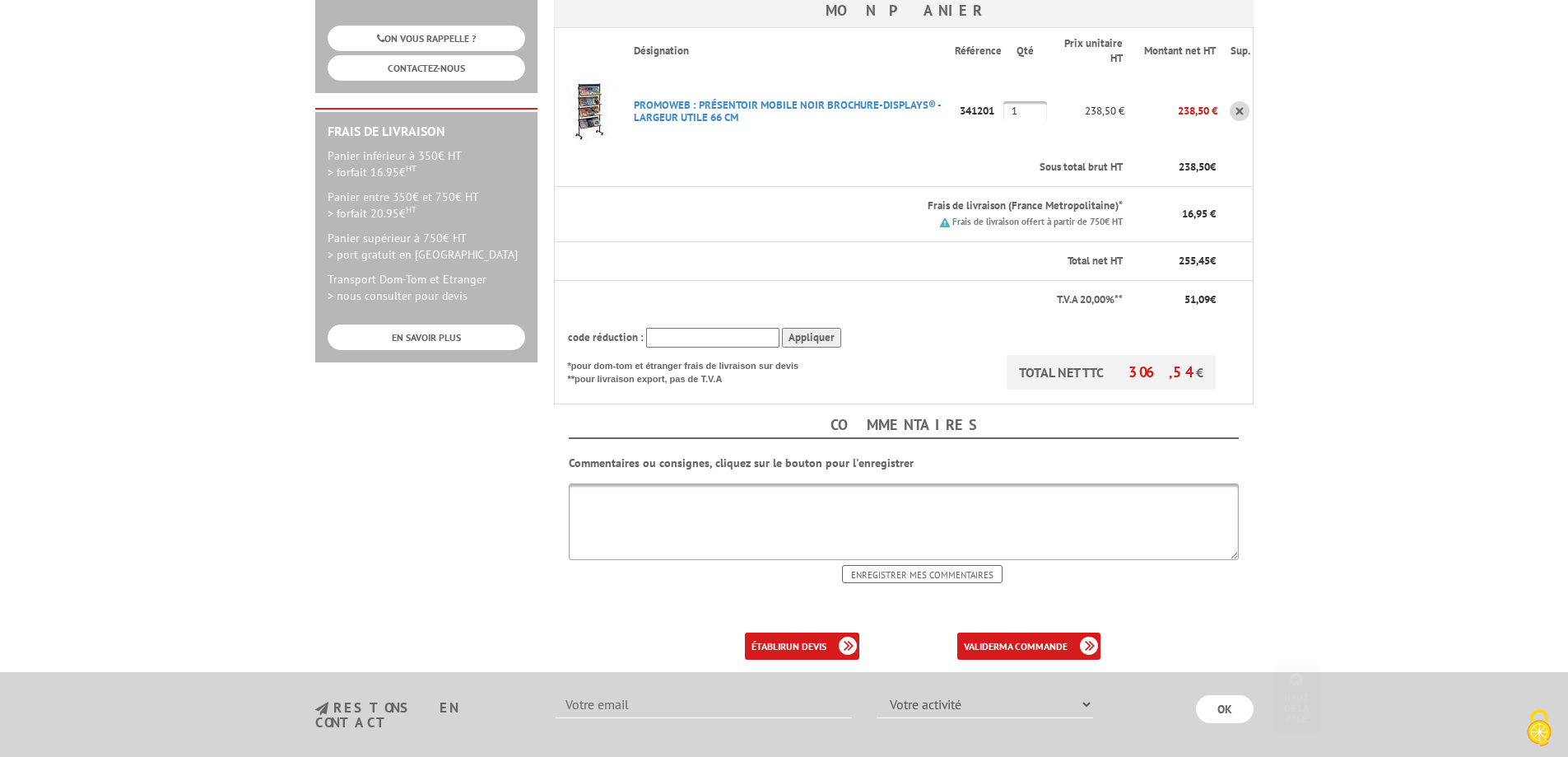
scroll to position [411, 0]
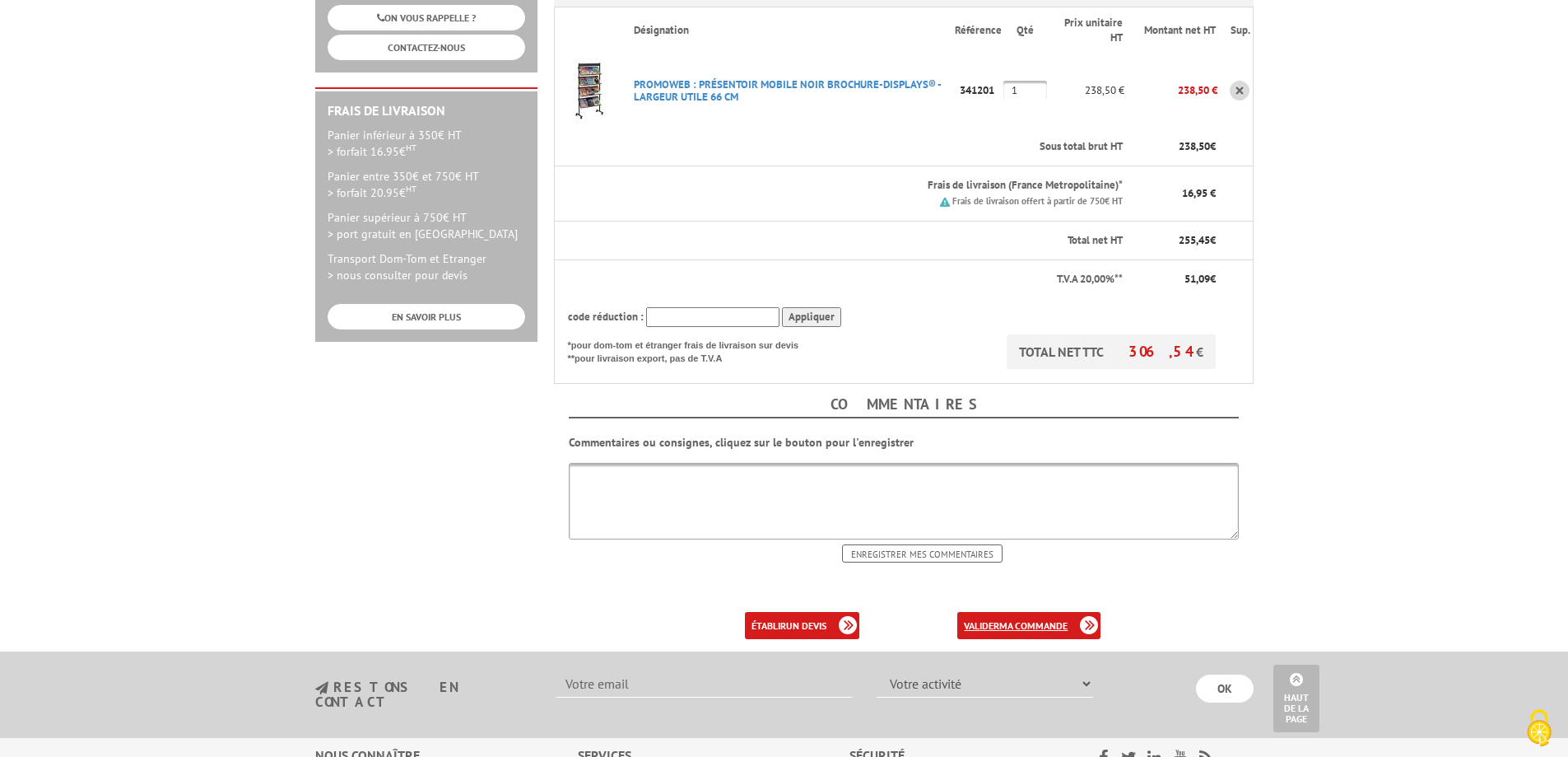
click at [1023, 620] on b "ma commande" at bounding box center [1034, 625] width 69 height 12
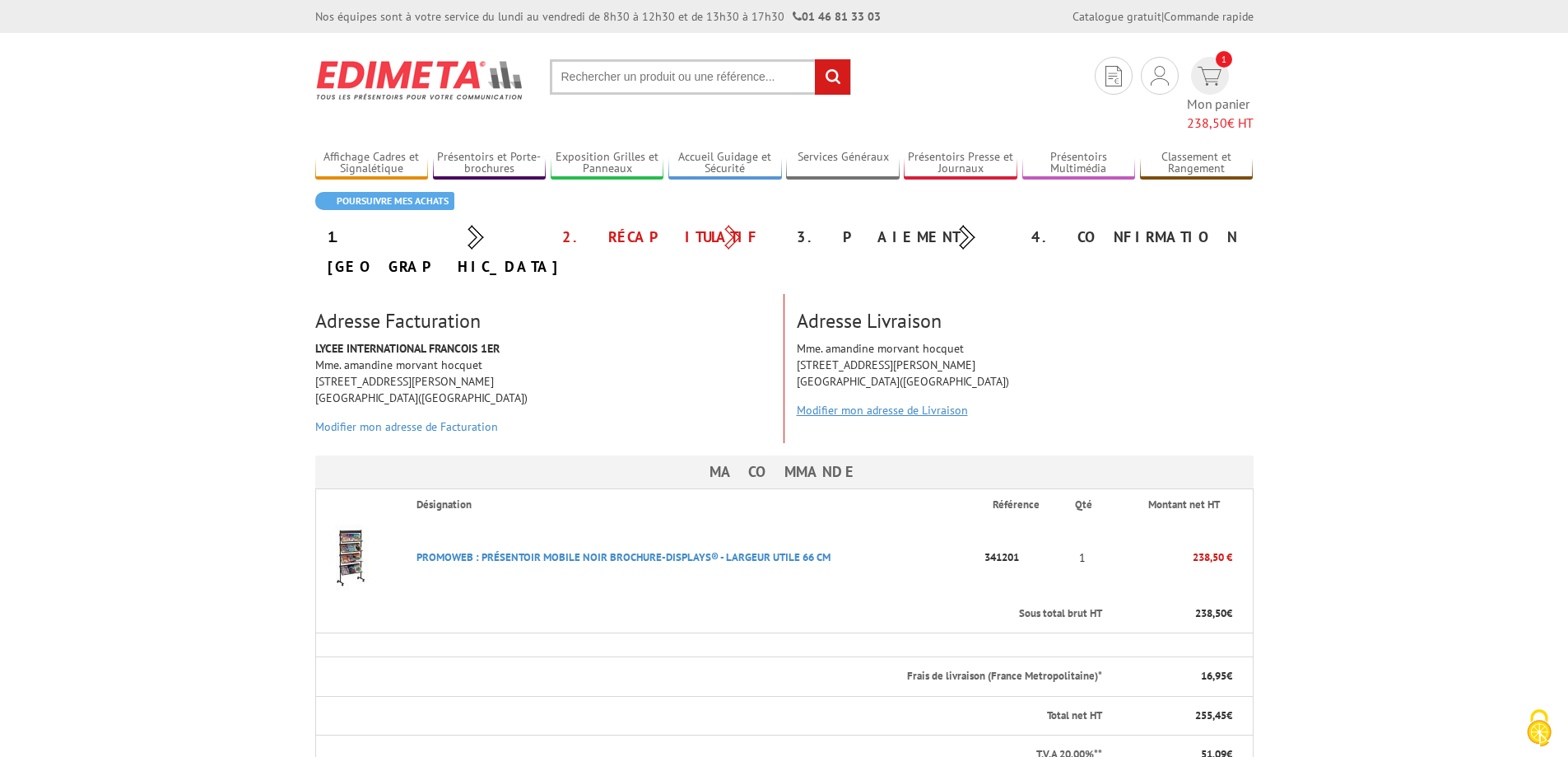
click at [886, 403] on link "Modifier mon adresse de Livraison" at bounding box center [882, 410] width 171 height 15
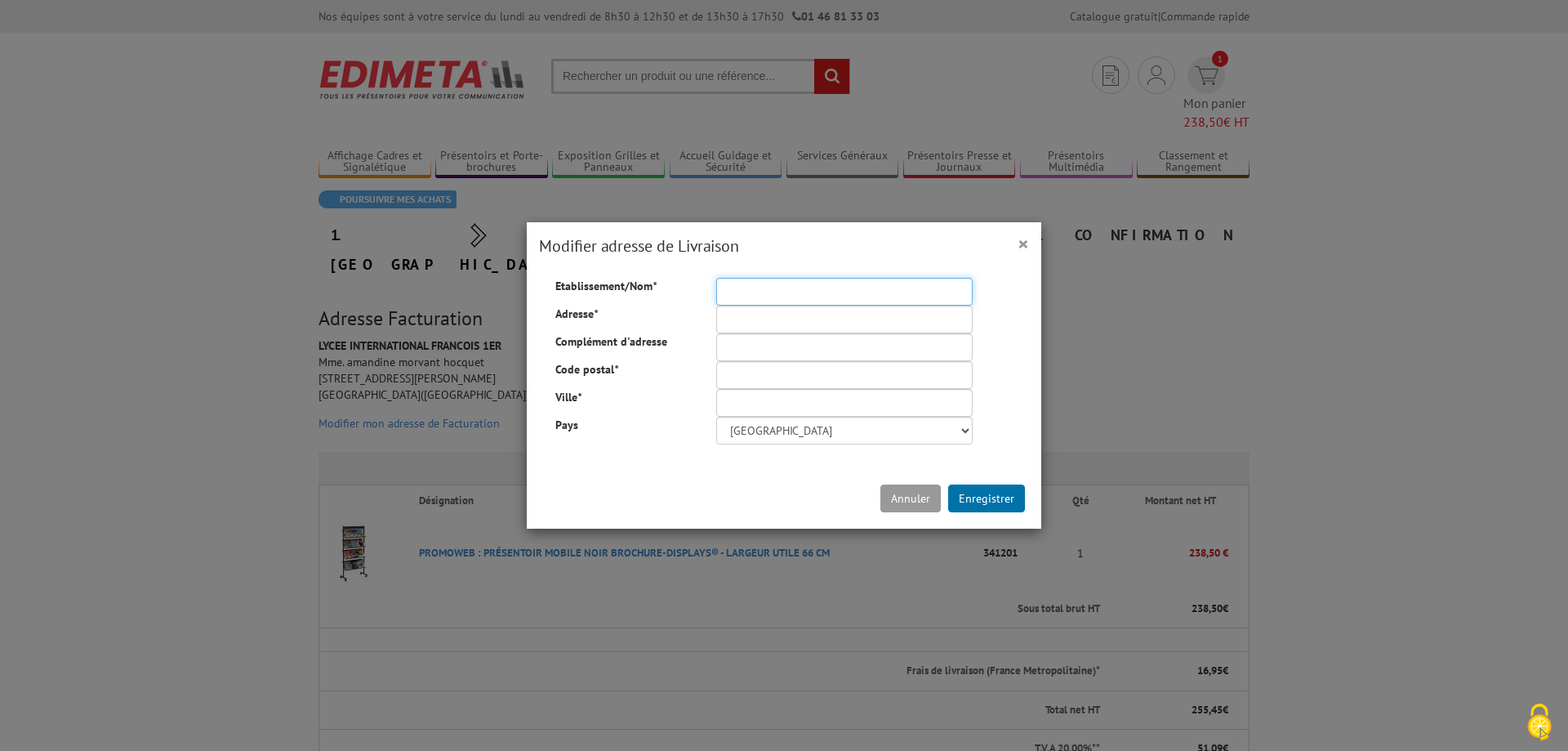
click at [770, 295] on input "Etablissement/Nom *" at bounding box center [844, 291] width 257 height 27
type input "LYCEE INTERNATIONAL FRANCOIS 1ER"
type input "[STREET_ADDRESS][PERSON_NAME]"
type input "[GEOGRAPHIC_DATA]/ Intendance"
type input "77300"
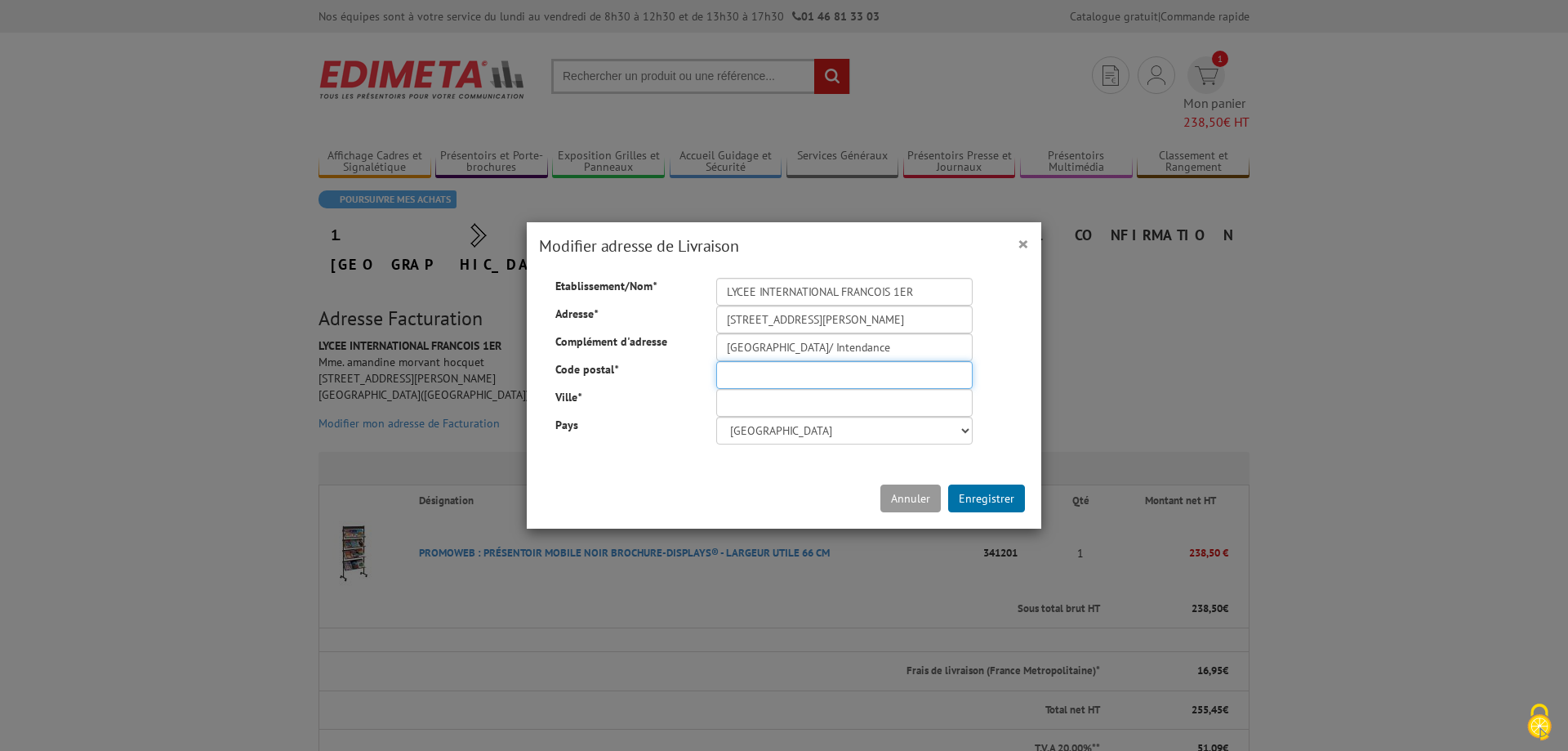
type input "[GEOGRAPHIC_DATA]"
click at [977, 496] on button "Enregistrer" at bounding box center [986, 498] width 77 height 27
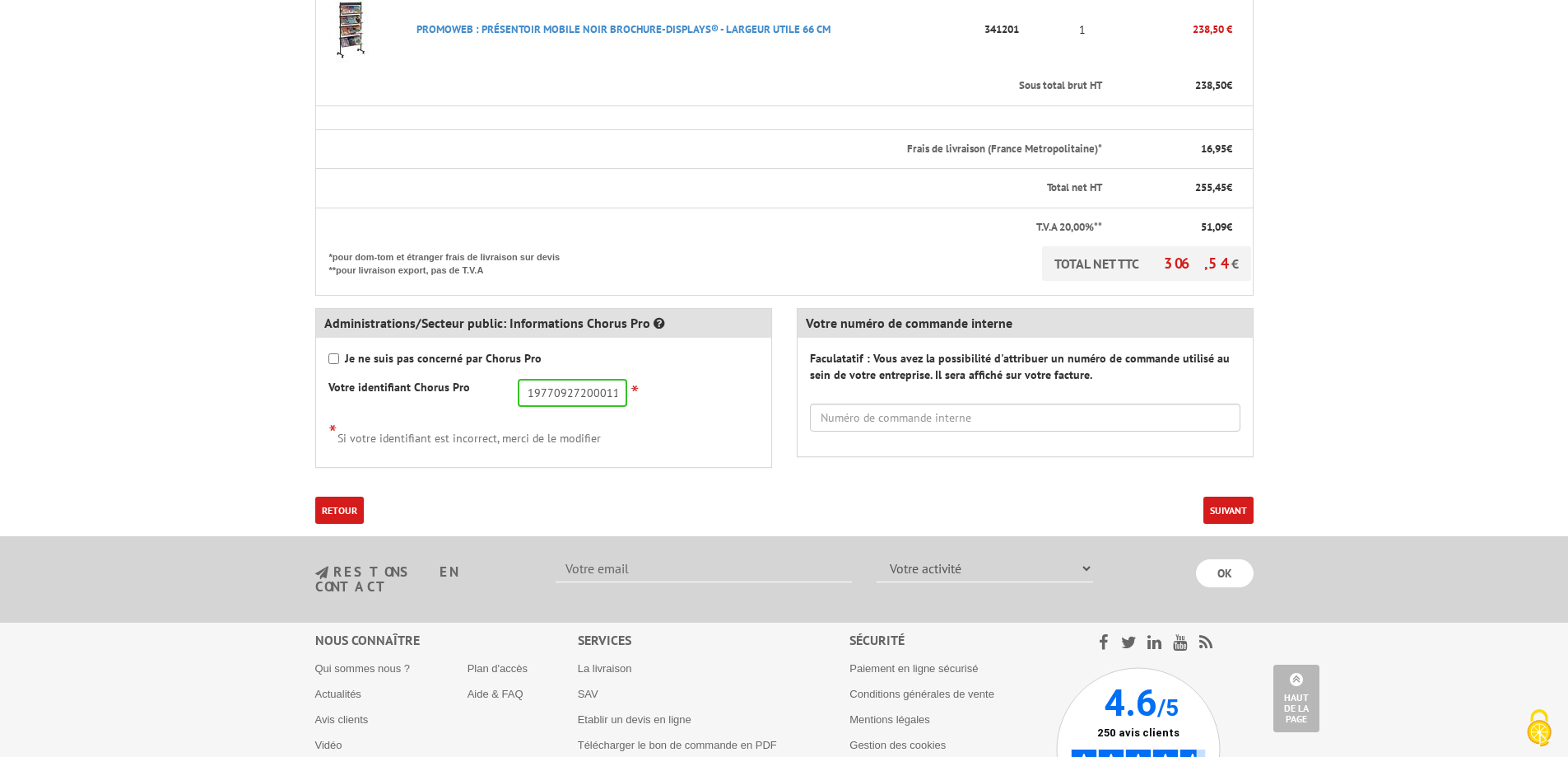
scroll to position [659, 0]
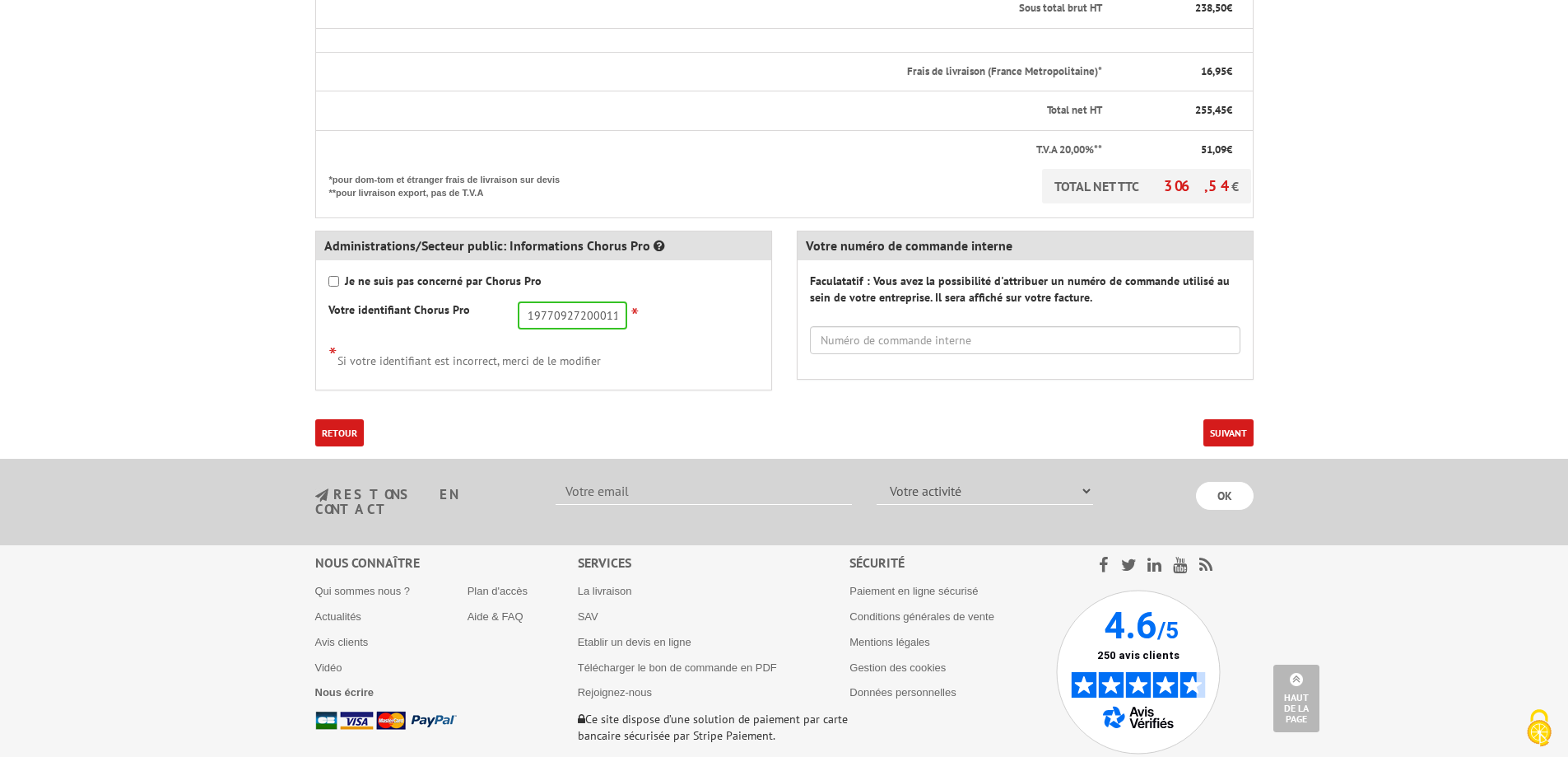
click at [1232, 419] on button "Suivant" at bounding box center [1228, 432] width 51 height 27
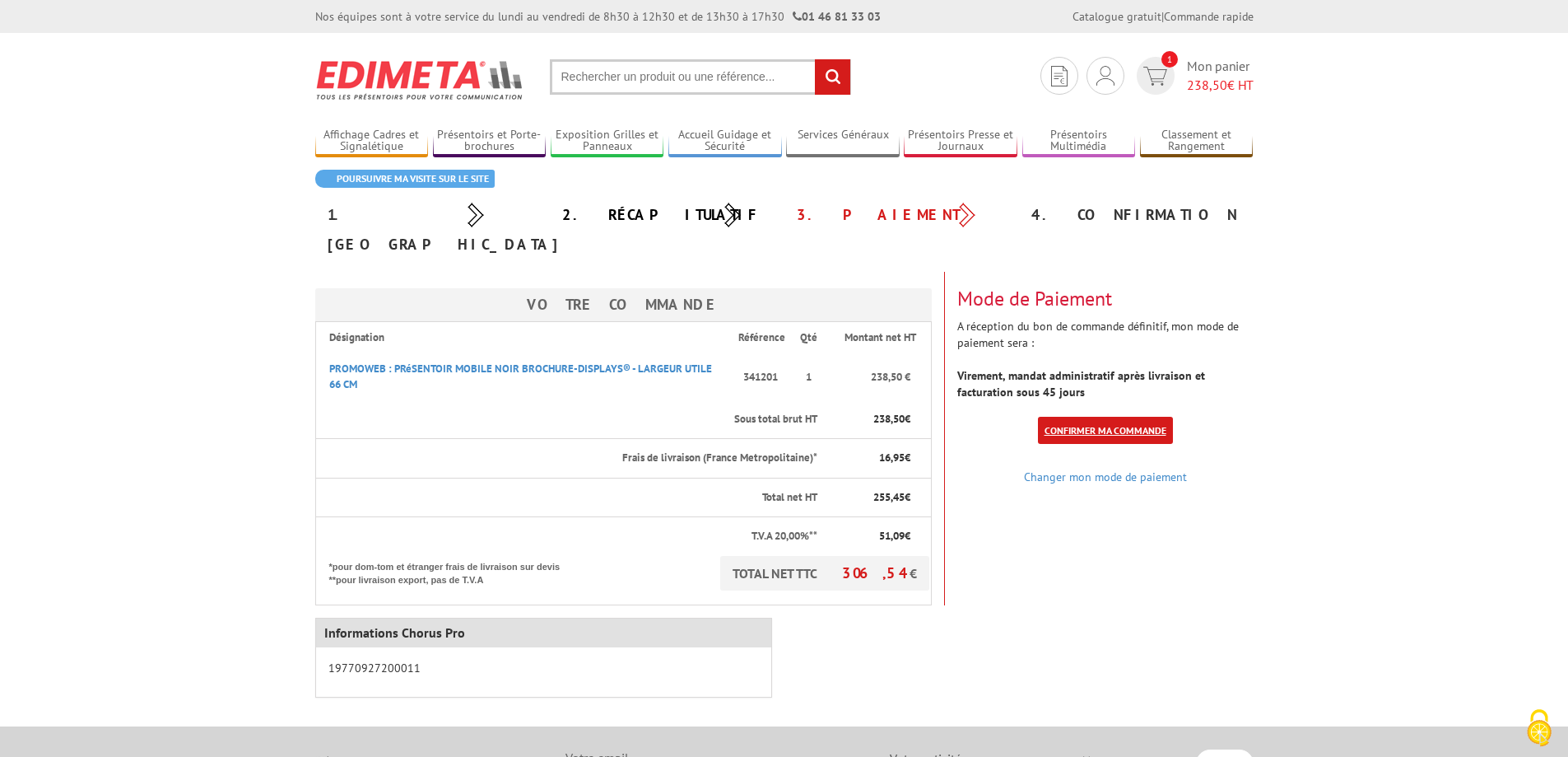
click at [1076, 416] on link "Confirmer ma commande" at bounding box center [1105, 430] width 135 height 27
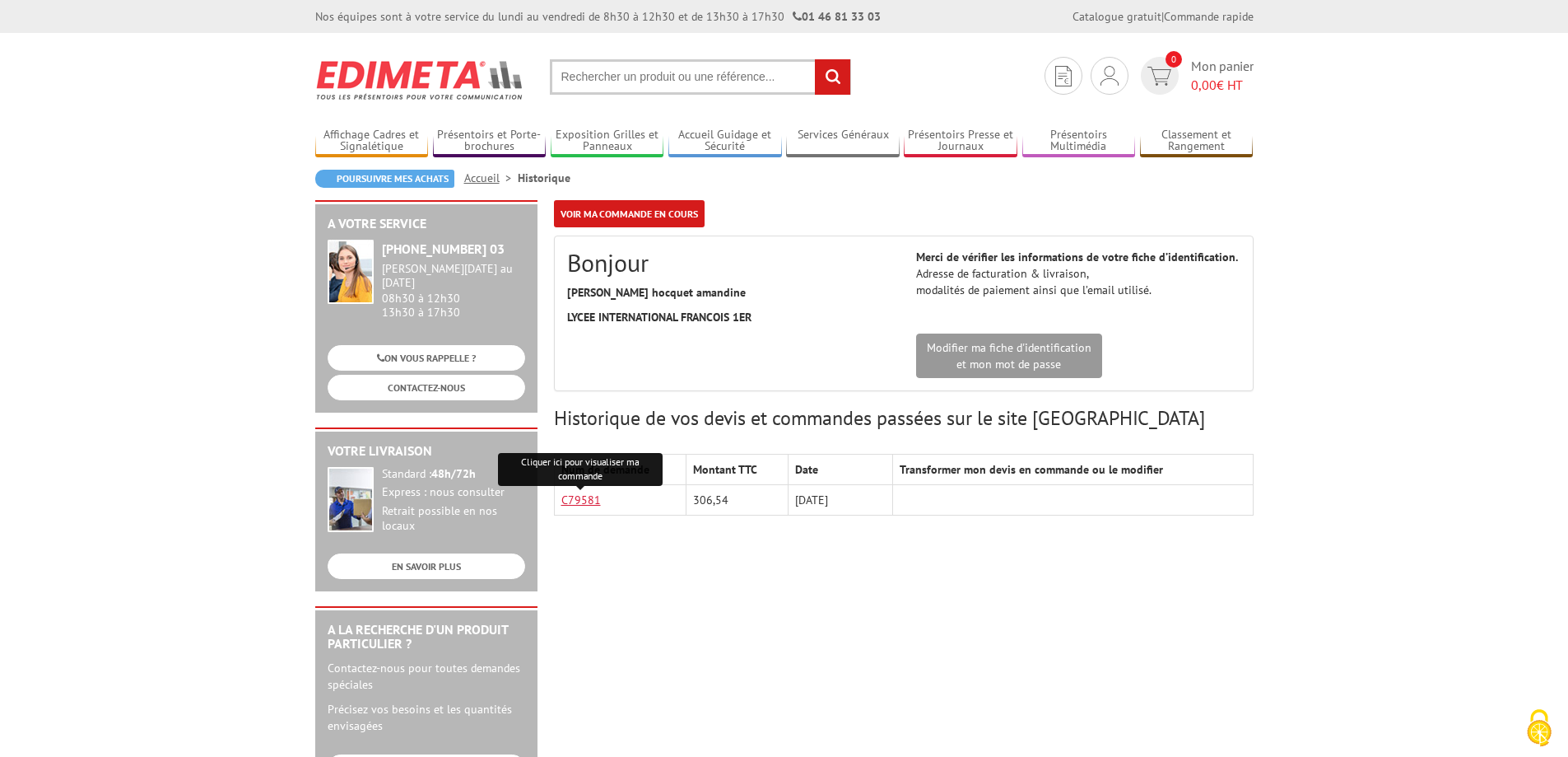
click at [583, 498] on link "C79581" at bounding box center [580, 500] width 39 height 15
